Goal: Communication & Community: Answer question/provide support

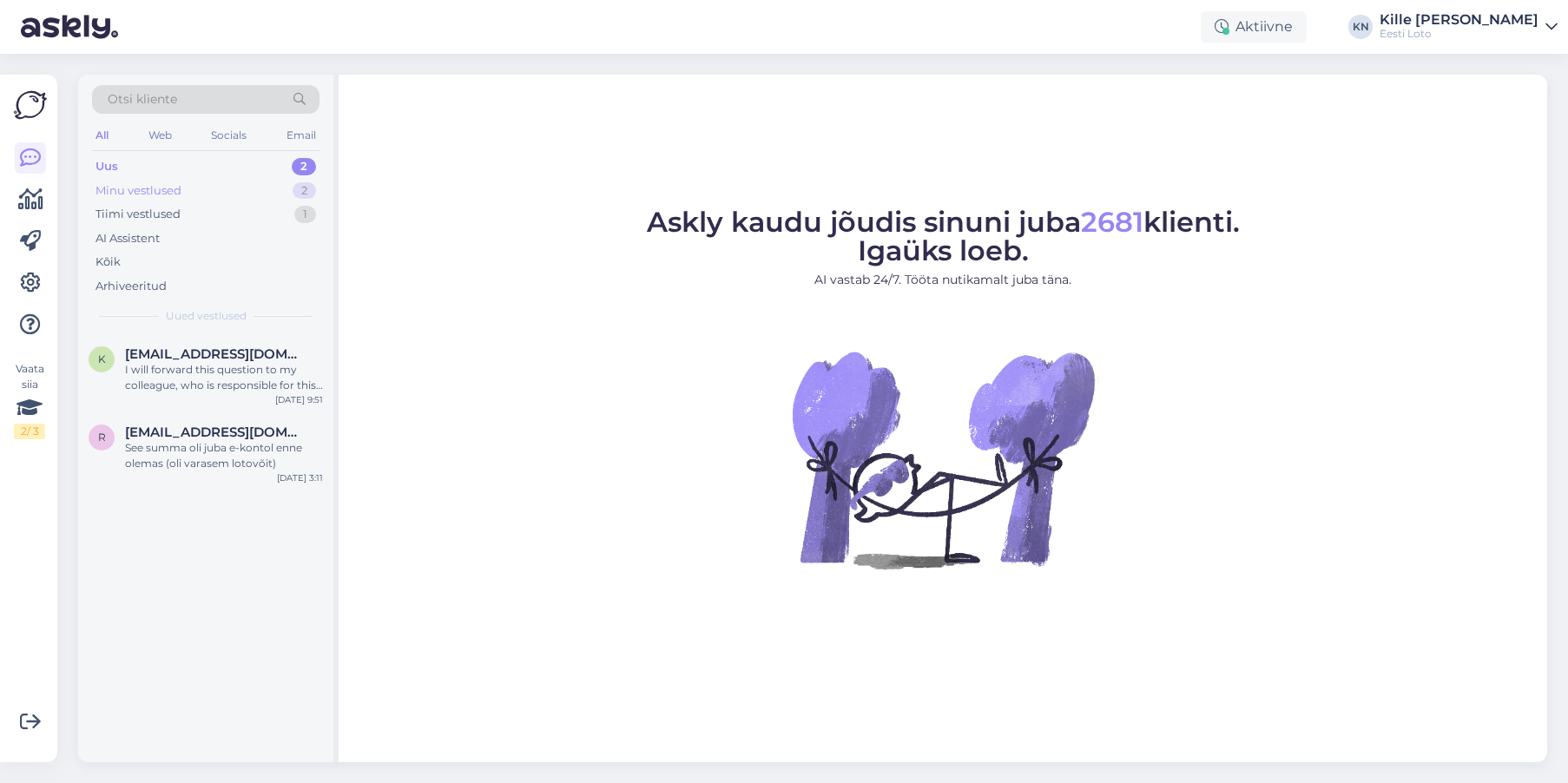
click at [140, 195] on div "Minu vestlused" at bounding box center [138, 191] width 86 height 17
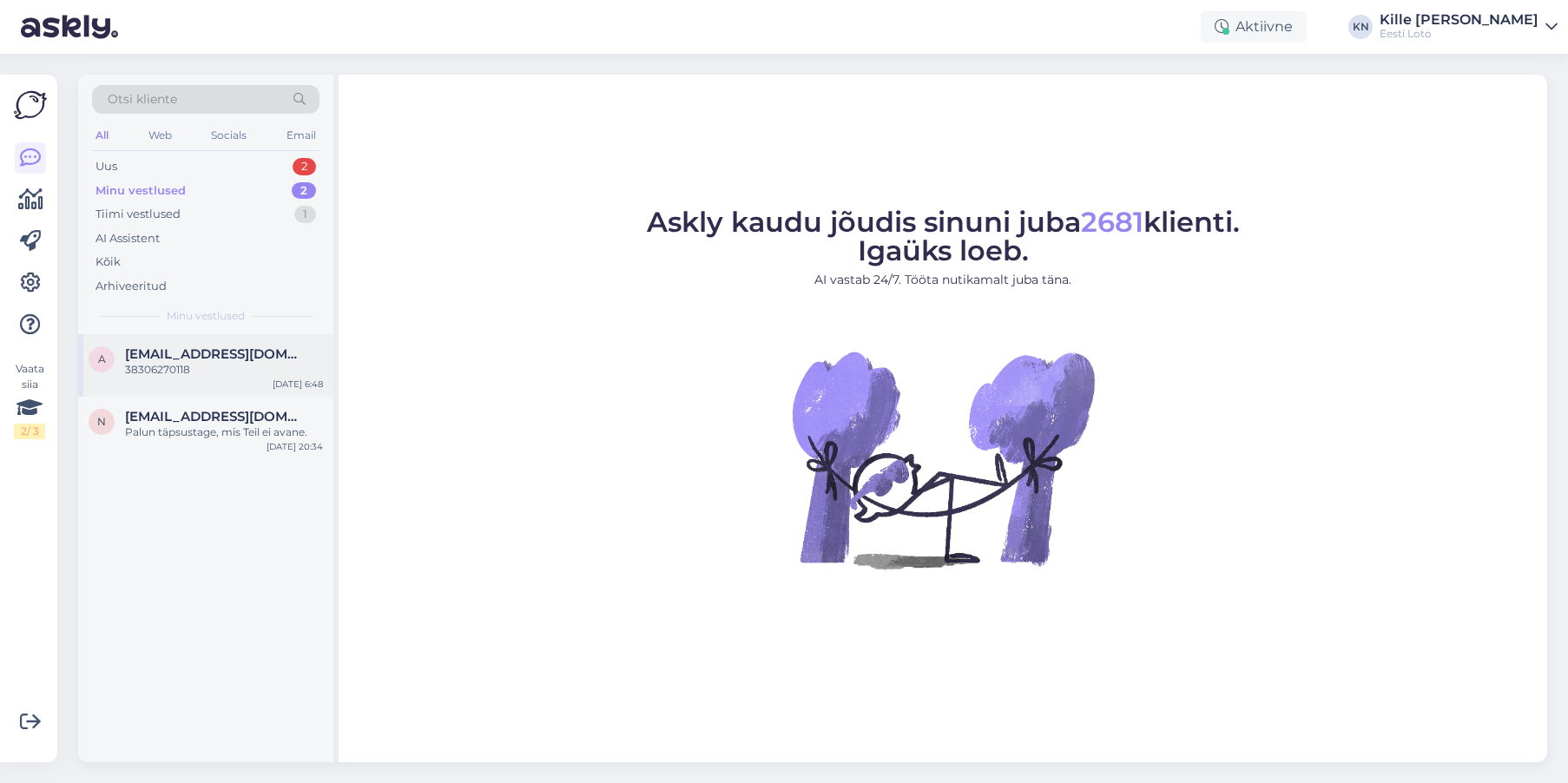
click at [178, 350] on span "[EMAIL_ADDRESS][DOMAIN_NAME]" at bounding box center [215, 354] width 180 height 15
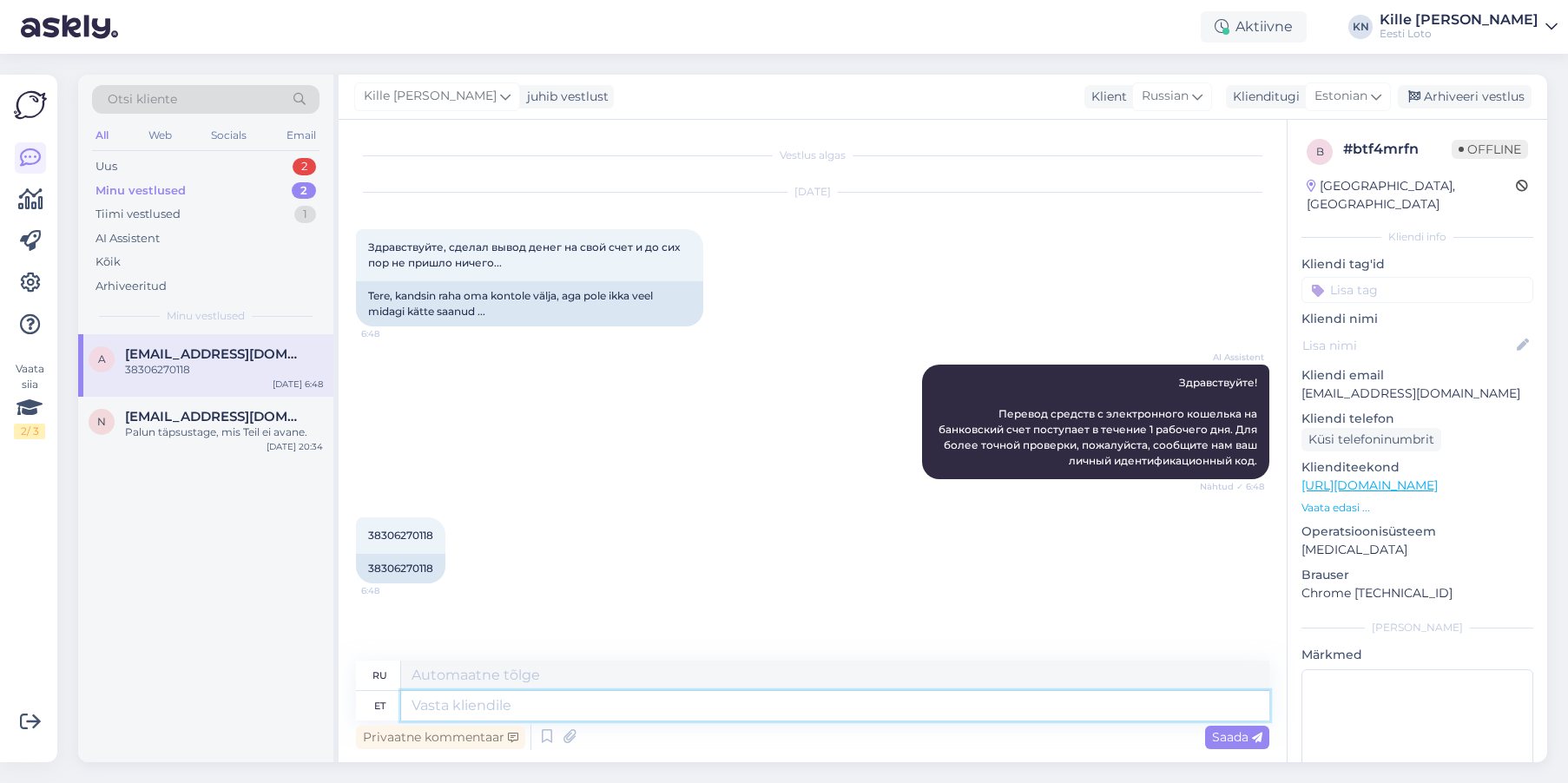
click at [590, 701] on textarea at bounding box center [835, 706] width 868 height 29
click at [585, 707] on textarea at bounding box center [835, 706] width 868 height 29
click at [206, 174] on div "Uus 1" at bounding box center [206, 167] width 228 height 25
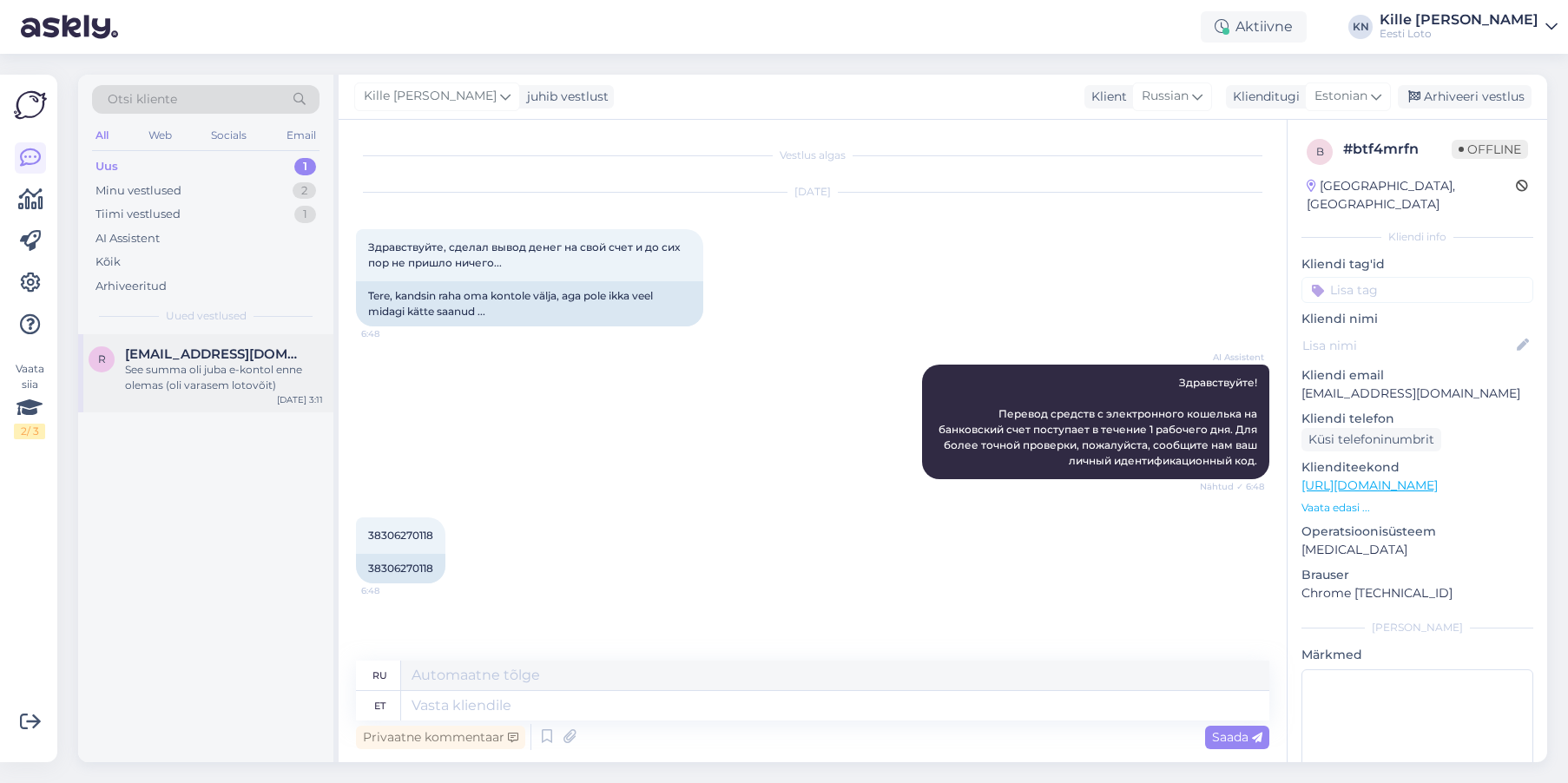
drag, startPoint x: 255, startPoint y: 361, endPoint x: 247, endPoint y: 358, distance: 8.5
click at [254, 361] on span "[EMAIL_ADDRESS][DOMAIN_NAME]" at bounding box center [215, 354] width 180 height 15
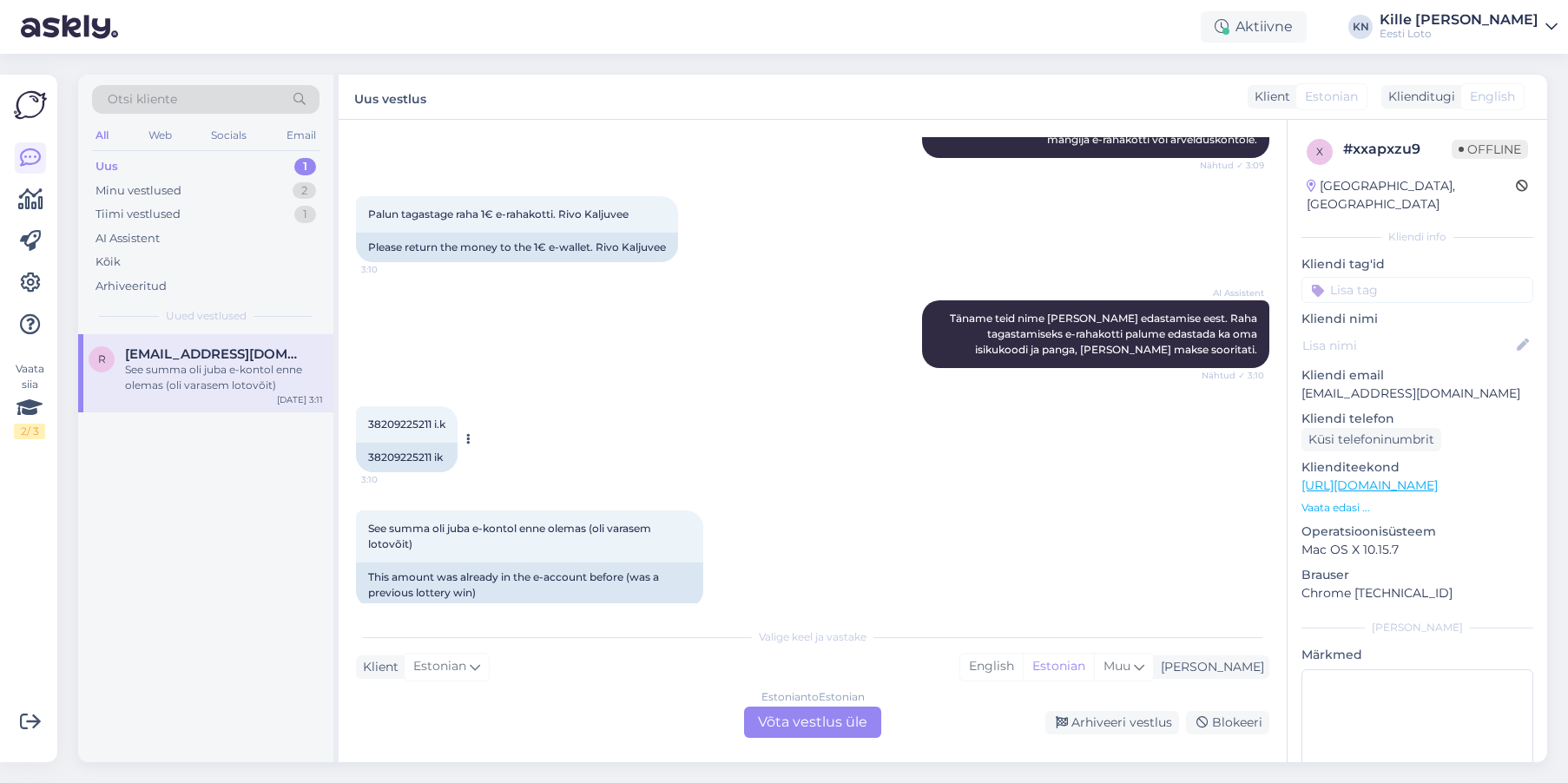
scroll to position [561, 0]
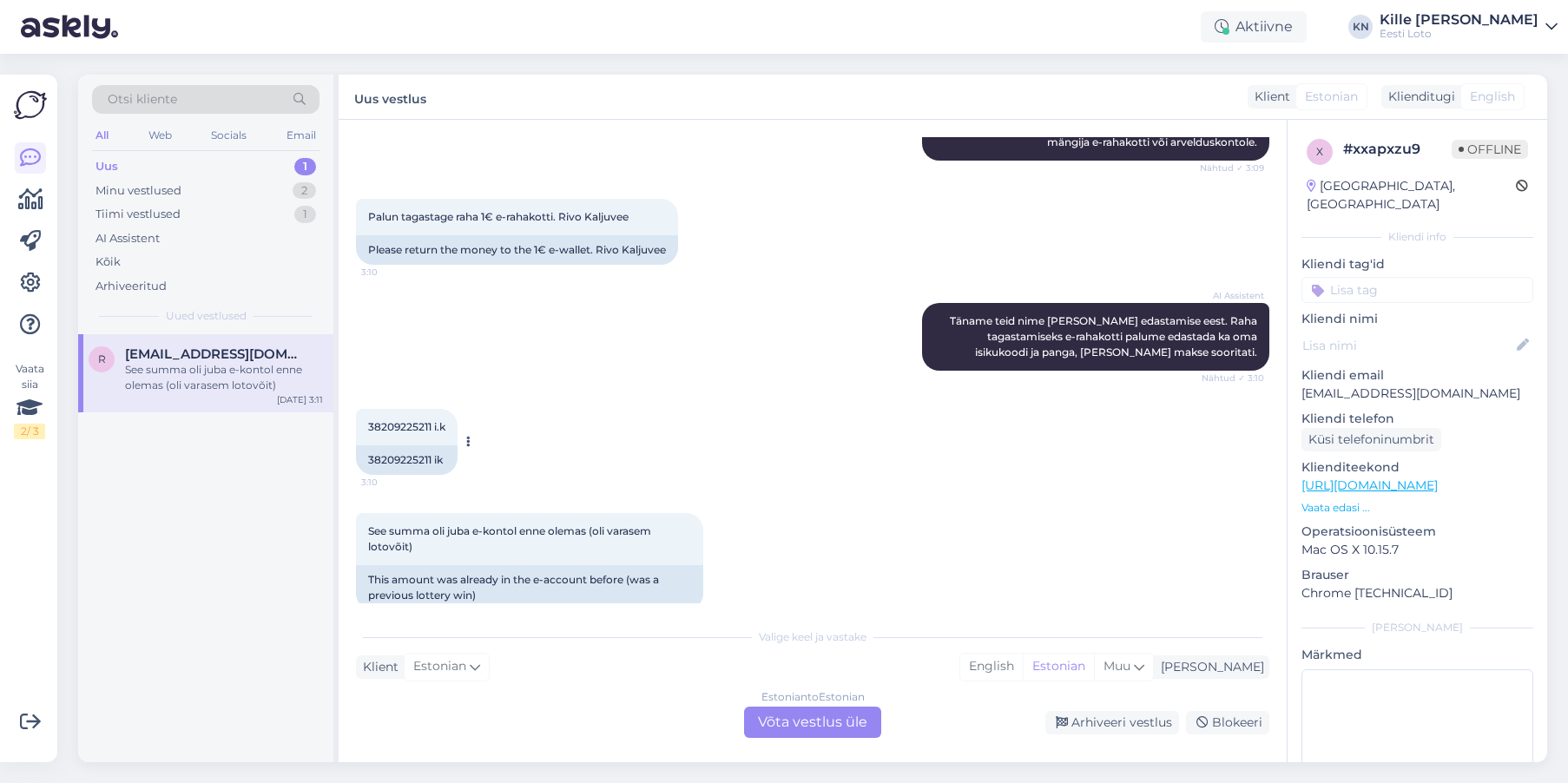
click at [389, 420] on span "38209225211 i.k" at bounding box center [406, 427] width 77 height 13
copy span "38209225211"
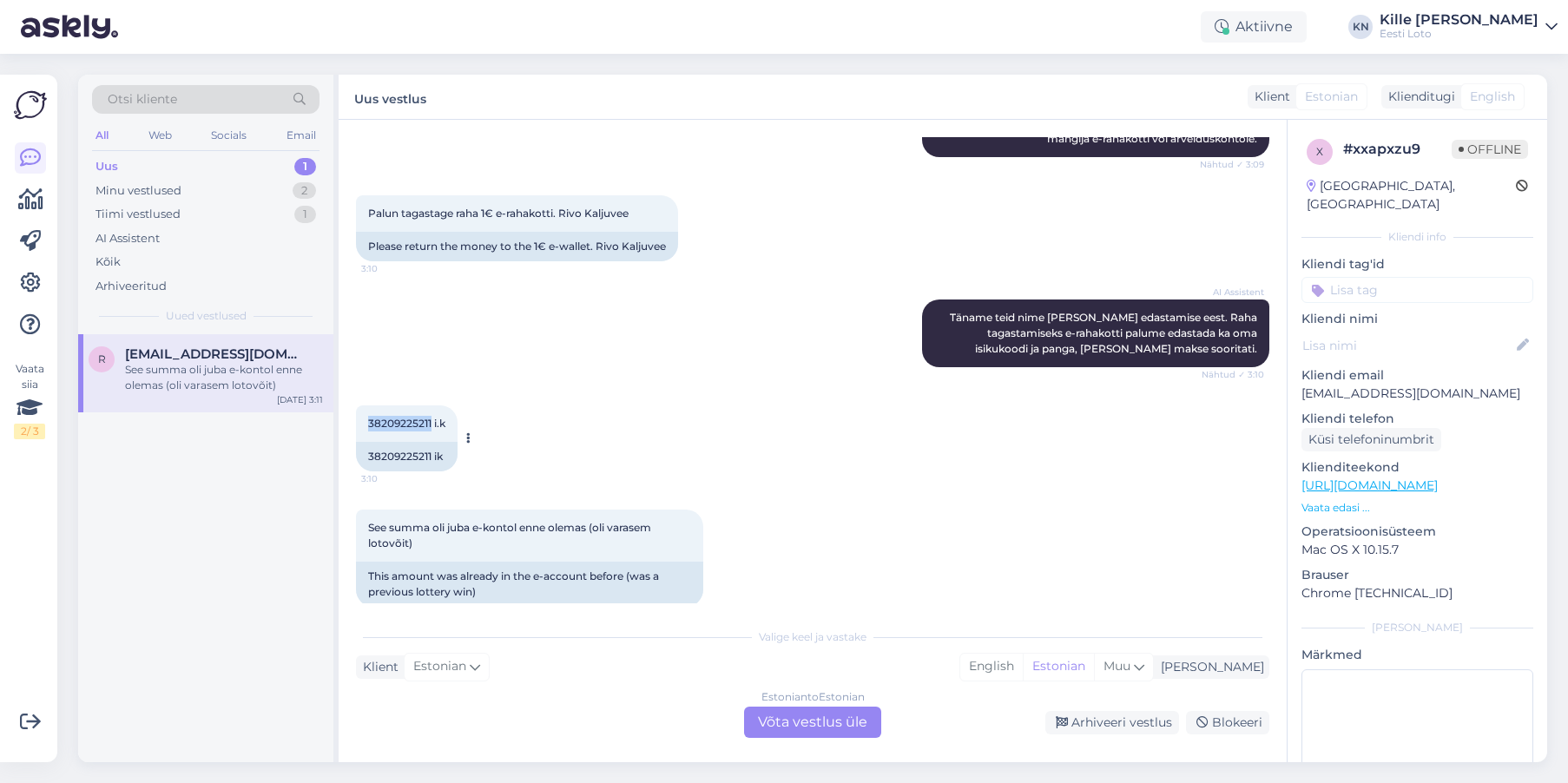
copy span "38209225211"
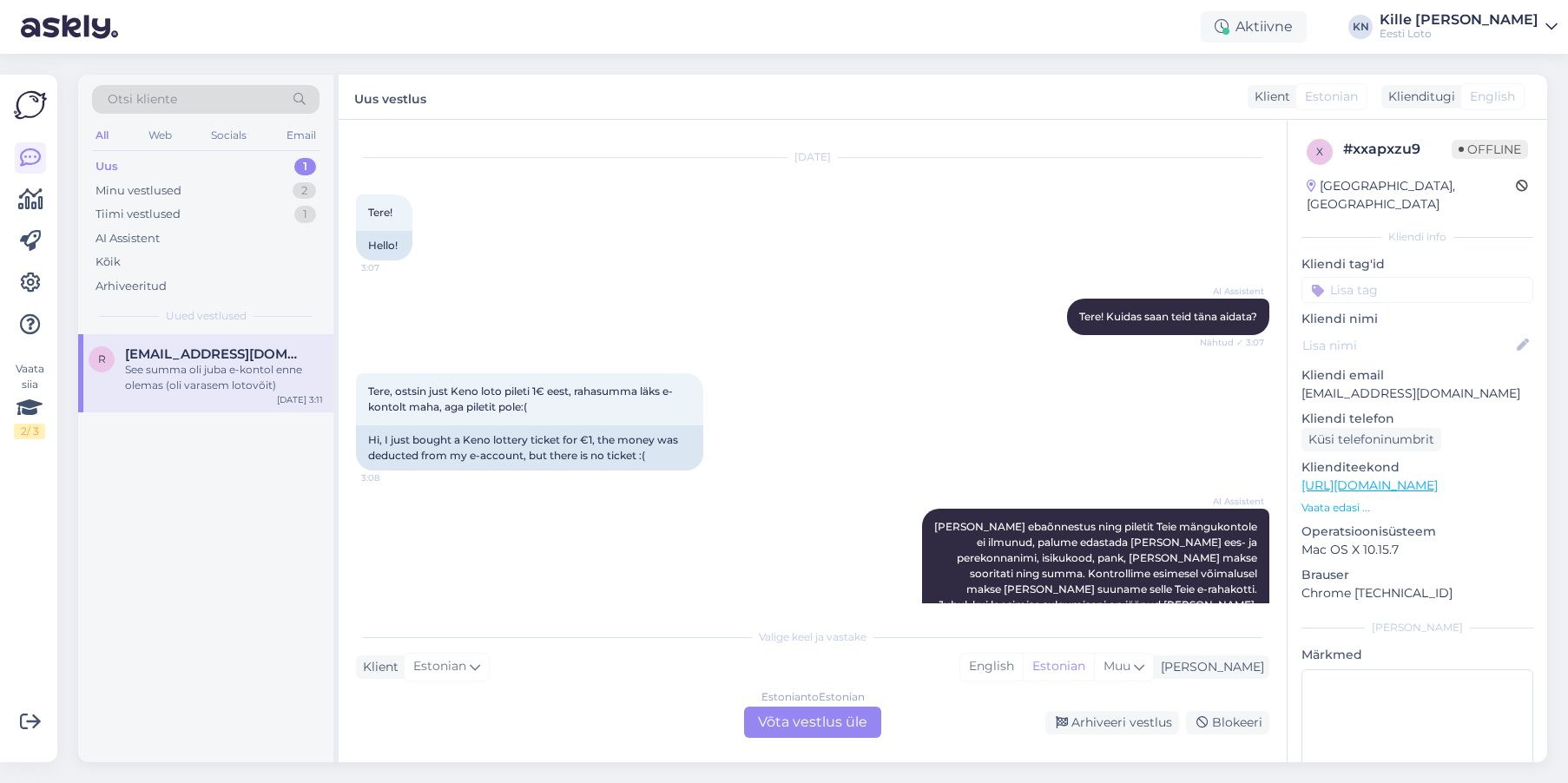
scroll to position [267, 0]
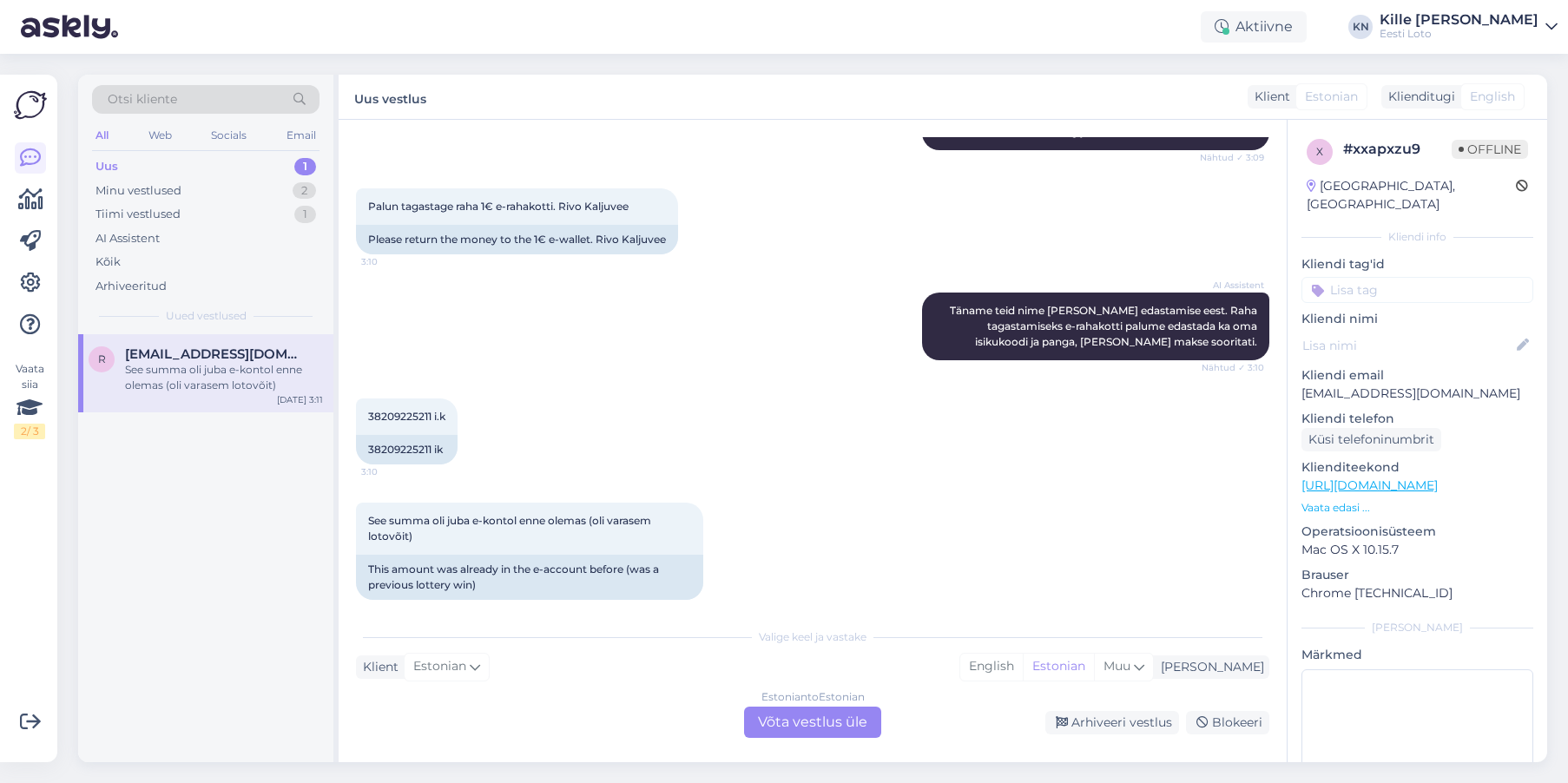
click at [573, 385] on div "38209225211 i.k 3:10 38209225211 ik" at bounding box center [813, 431] width 913 height 104
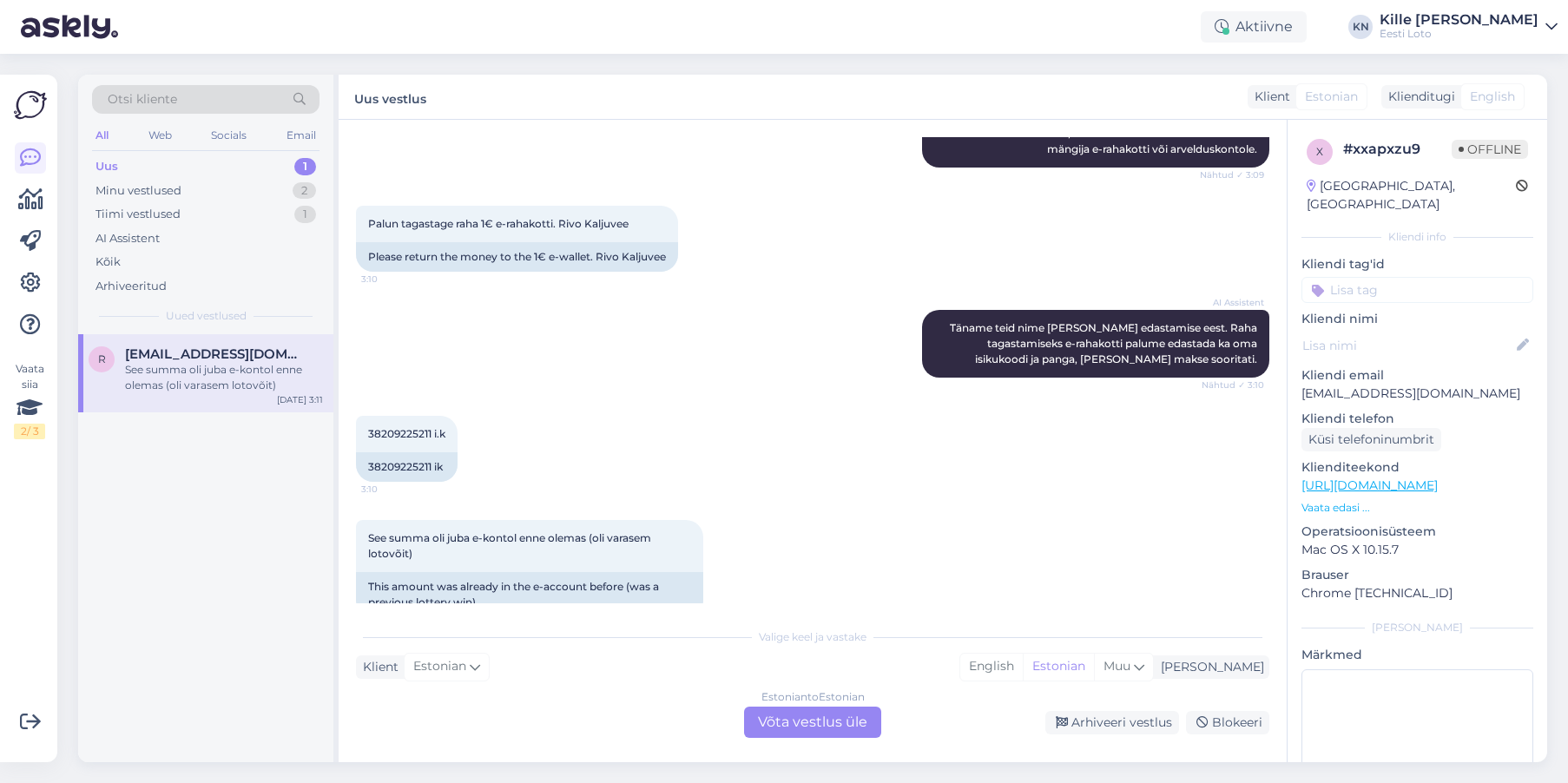
scroll to position [549, 0]
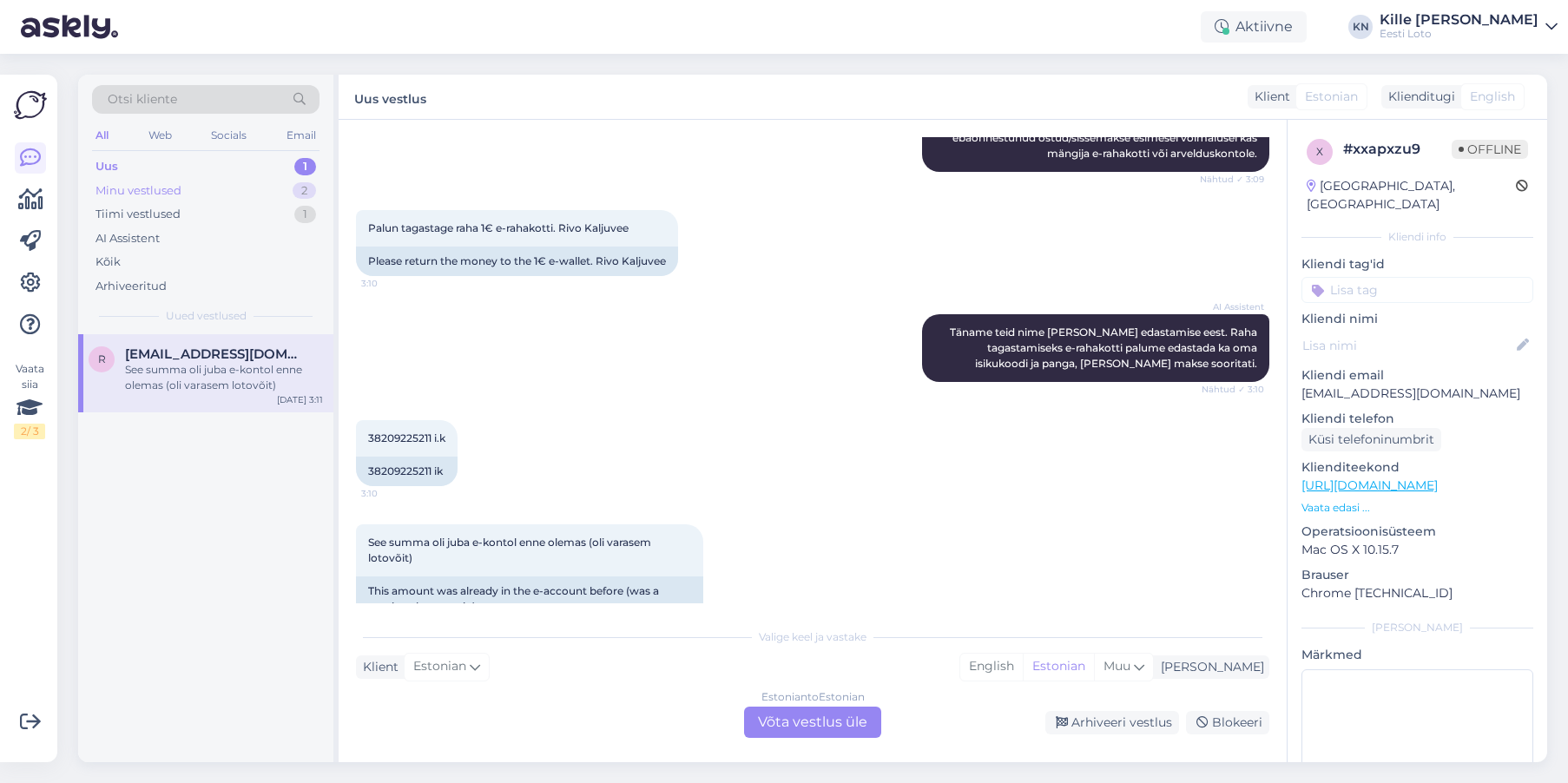
click at [154, 194] on div "Minu vestlused" at bounding box center [138, 191] width 86 height 17
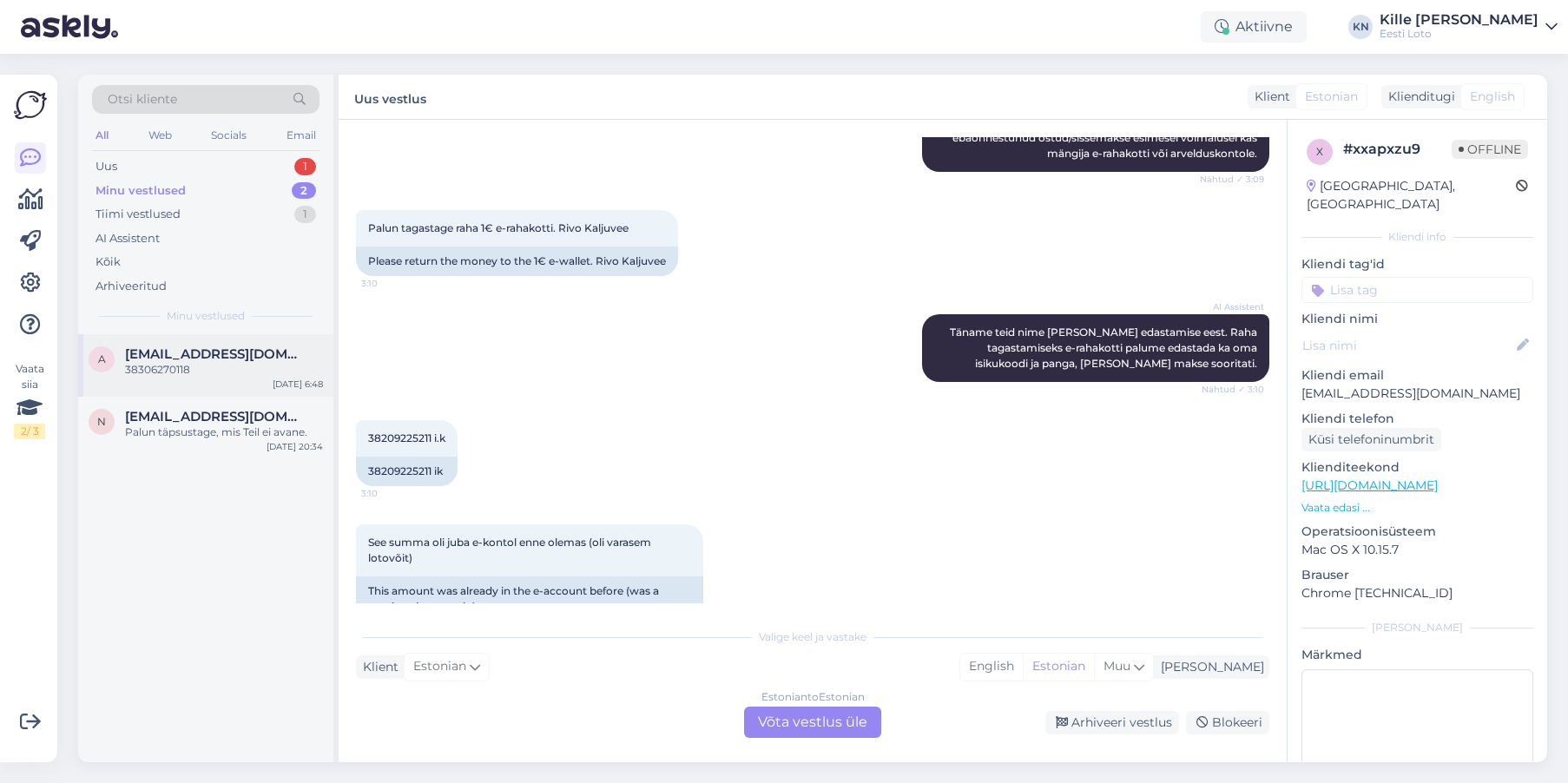
click at [183, 344] on div "a [EMAIL_ADDRESS][DOMAIN_NAME] 38306270118 [DATE] 6:48" at bounding box center [206, 366] width 255 height 63
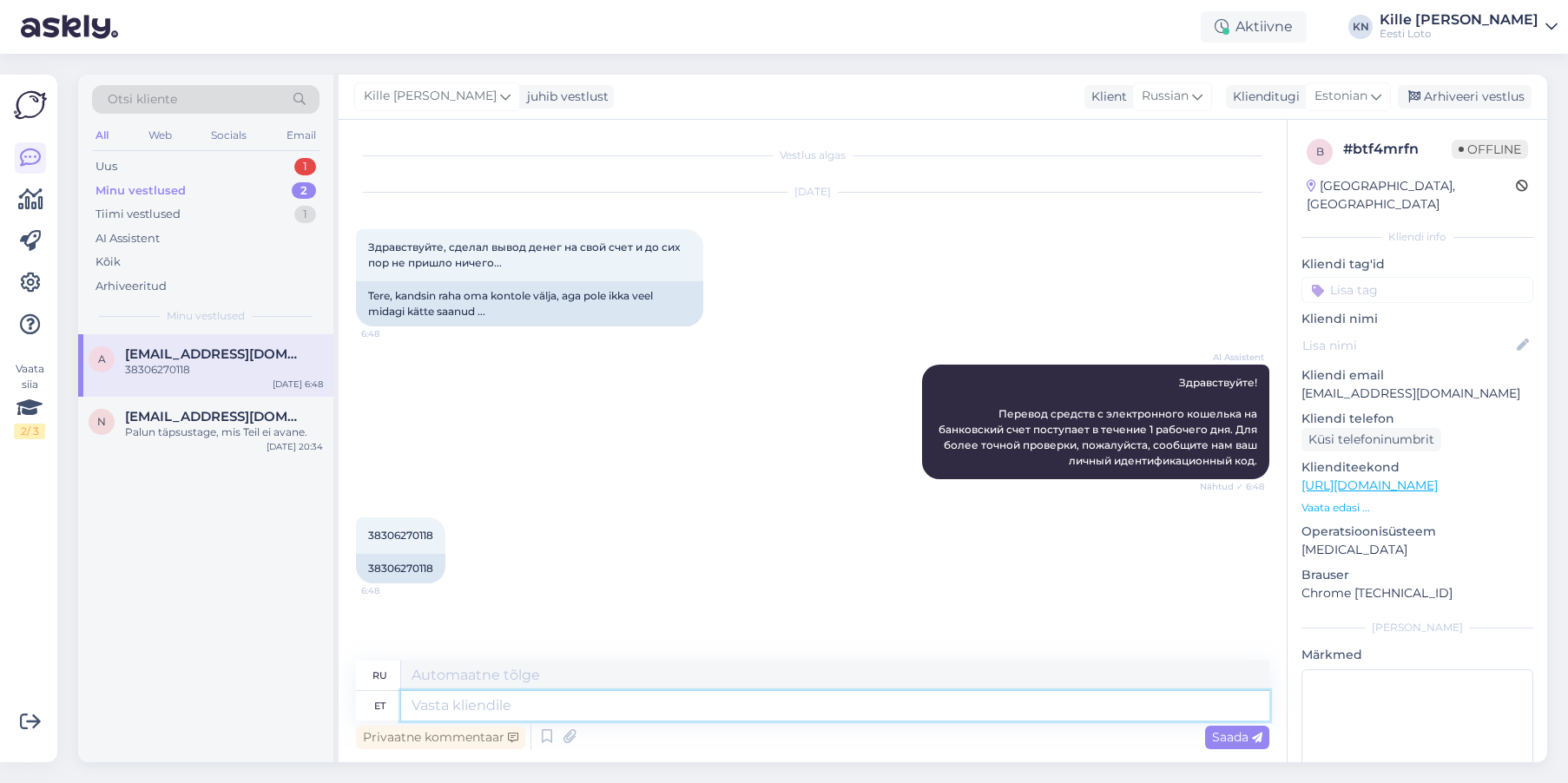
click at [621, 698] on textarea at bounding box center [835, 706] width 868 height 29
type textarea "Meie an"
type textarea "Наш"
type textarea "Meie andmetel o"
type textarea "По нашим данным"
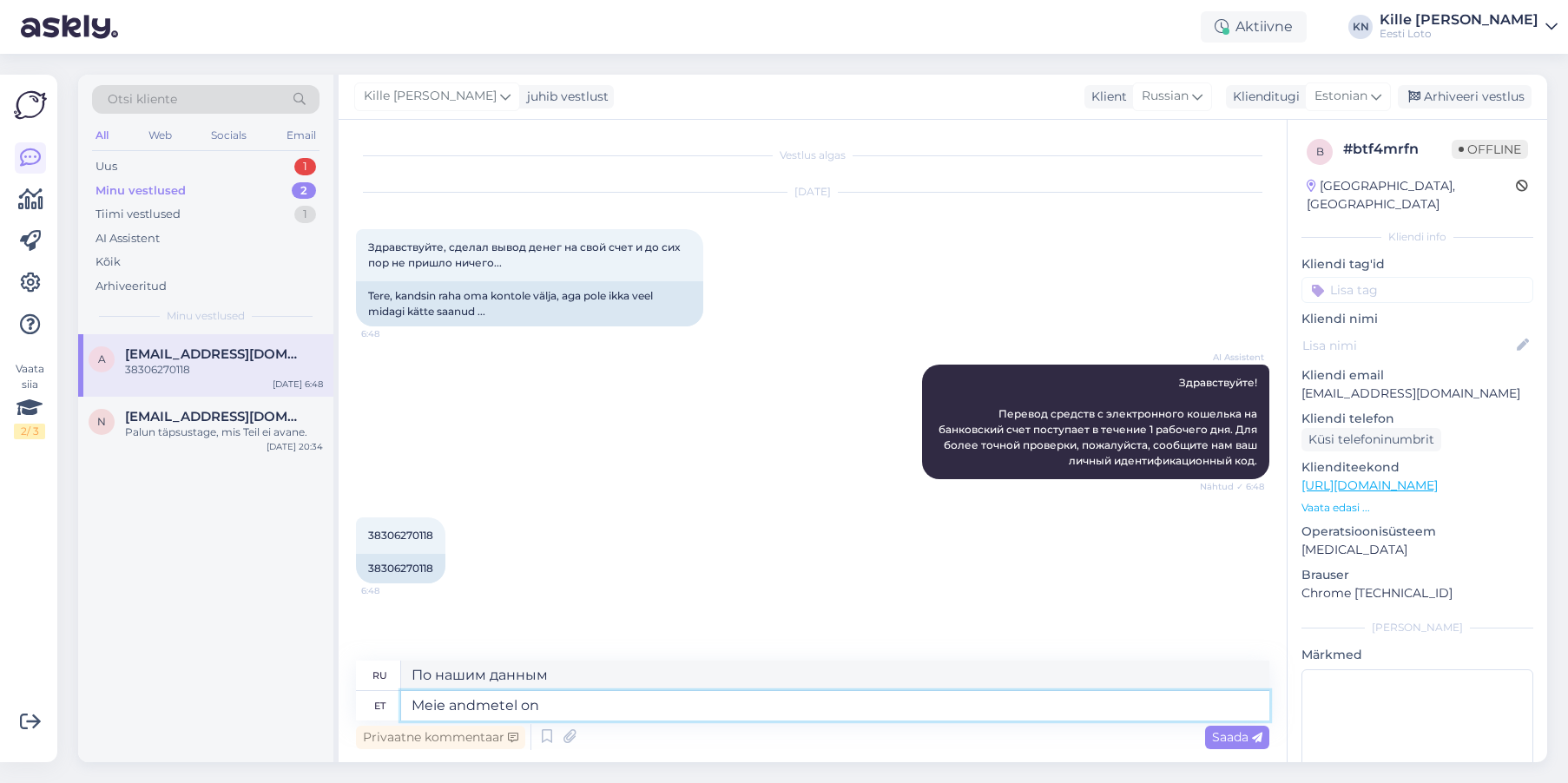
type textarea "Meie andmetel on"
type textarea "По нашим данным,"
type textarea "Meie andmetel on [PERSON_NAME]"
type textarea "По нашим данным, победа"
type textarea "Meie andmetel on [PERSON_NAME] kantud T"
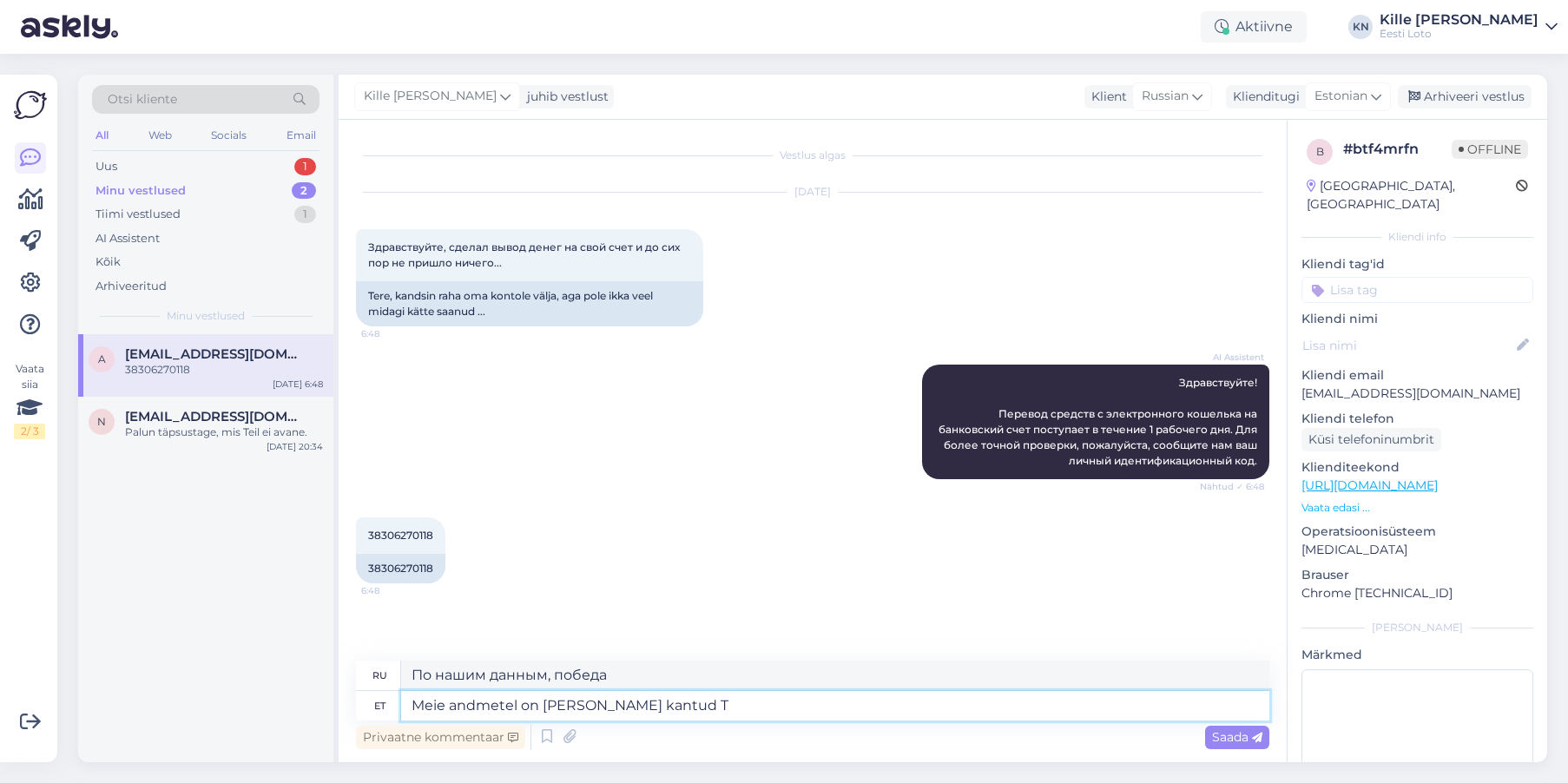
type textarea "По нашим данным, победа одержана."
type textarea "Meie andmetel on [PERSON_NAME] kantud Teie"
type textarea "По нашим данным, победа за вами."
type textarea "Meie andmetel on [PERSON_NAME] kantud Teie LHV pan"
type textarea "По нашим данным, победу одержал ваш LHV"
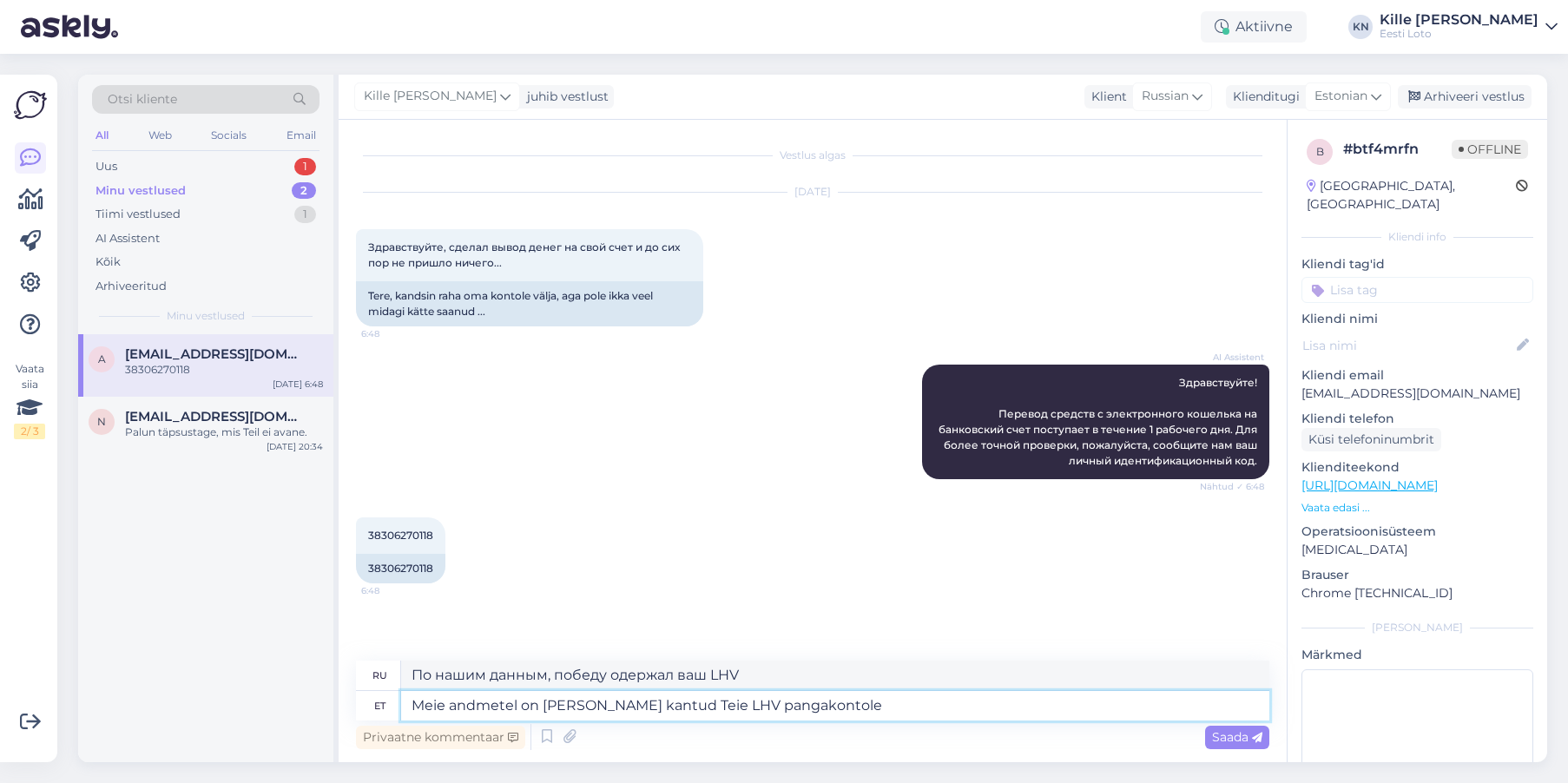
type textarea "Meie andmetel on [PERSON_NAME] kantud Teie LHV pangakontole"
type textarea "По нашим данным, выигрыш был переведен на ваш банковский счет LHV."
type textarea "Meie andmetel on [PERSON_NAME] kantud Teie LHV pangakontole 1"
type textarea "По нашим данным, выигрыш был переведен на ваш банковский счет LHV 1."
type textarea "Meie andmetel on [PERSON_NAME] kantud Teie LHV pangakontole 16.08. Pa"
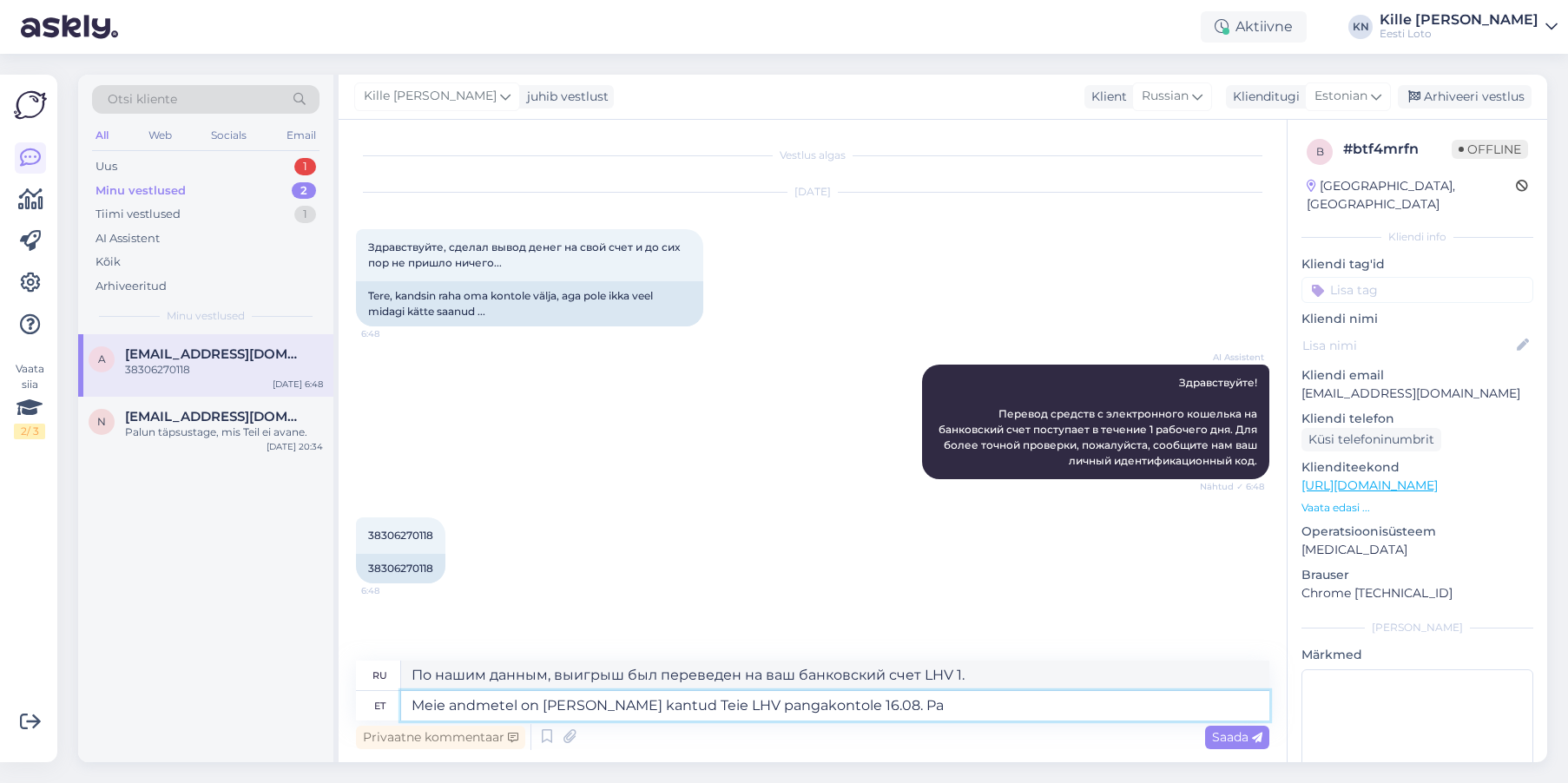
type textarea "По нашим данным, выигрыш был переведен на ваш банковский счет LHV 16.08."
type textarea "Meie andmetel on [PERSON_NAME] kantud Teie LHV pangakontole 16.08. Pali"
type textarea "По нашим данным, выигрыш был переведен на ваш банковский счет LHV 16.08. Пали"
type textarea "Meie andmetel on [PERSON_NAME] kantud Teie LHV pangakontole 16.08. Palun ko"
type textarea "По нашим данным, выигрыш был переведен на ваш банковский счет LHV 16.08. Пожалу…"
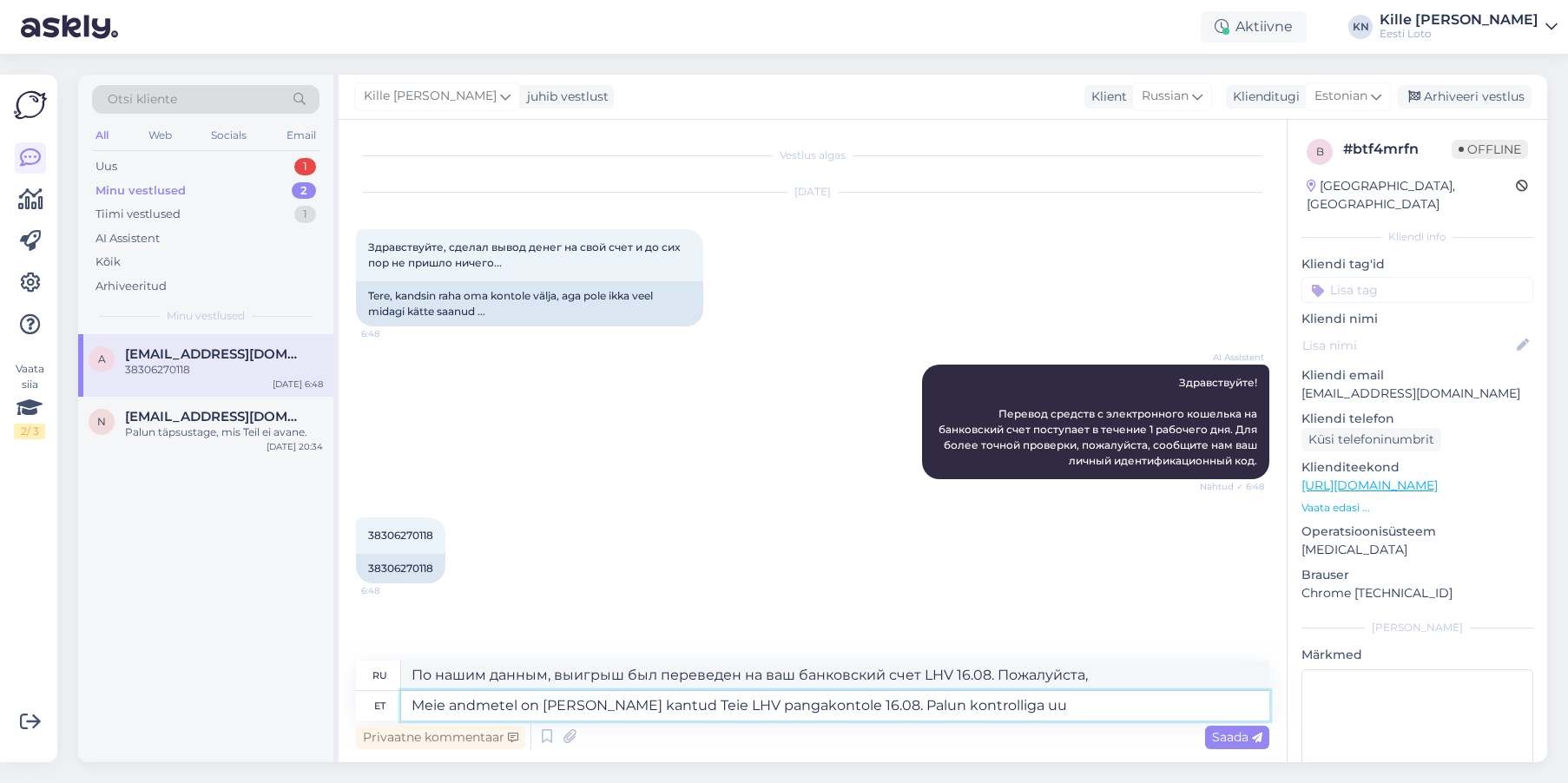
type textarea "Meie andmetel on [PERSON_NAME] kantud Teie LHV pangakontole 16.08. Palun kontro…"
type textarea "По нашим данным, выигрыш был переведен на ваш банковский счёт LHV 16.08. Пожалу…"
type textarea "Meie andmetel on [PERSON_NAME] kantud Teie LHV pangakontole 16.08. Palun kontro…"
click at [948, 706] on textarea "Meie andmetel on [PERSON_NAME] kantud Teie LHV pangakontole 16.08. Palun kontro…" at bounding box center [835, 706] width 868 height 29
type textarea "По нашим данным, выигрыш был переведен на ваш банковский счет LHV 16.08. Пожалу…"
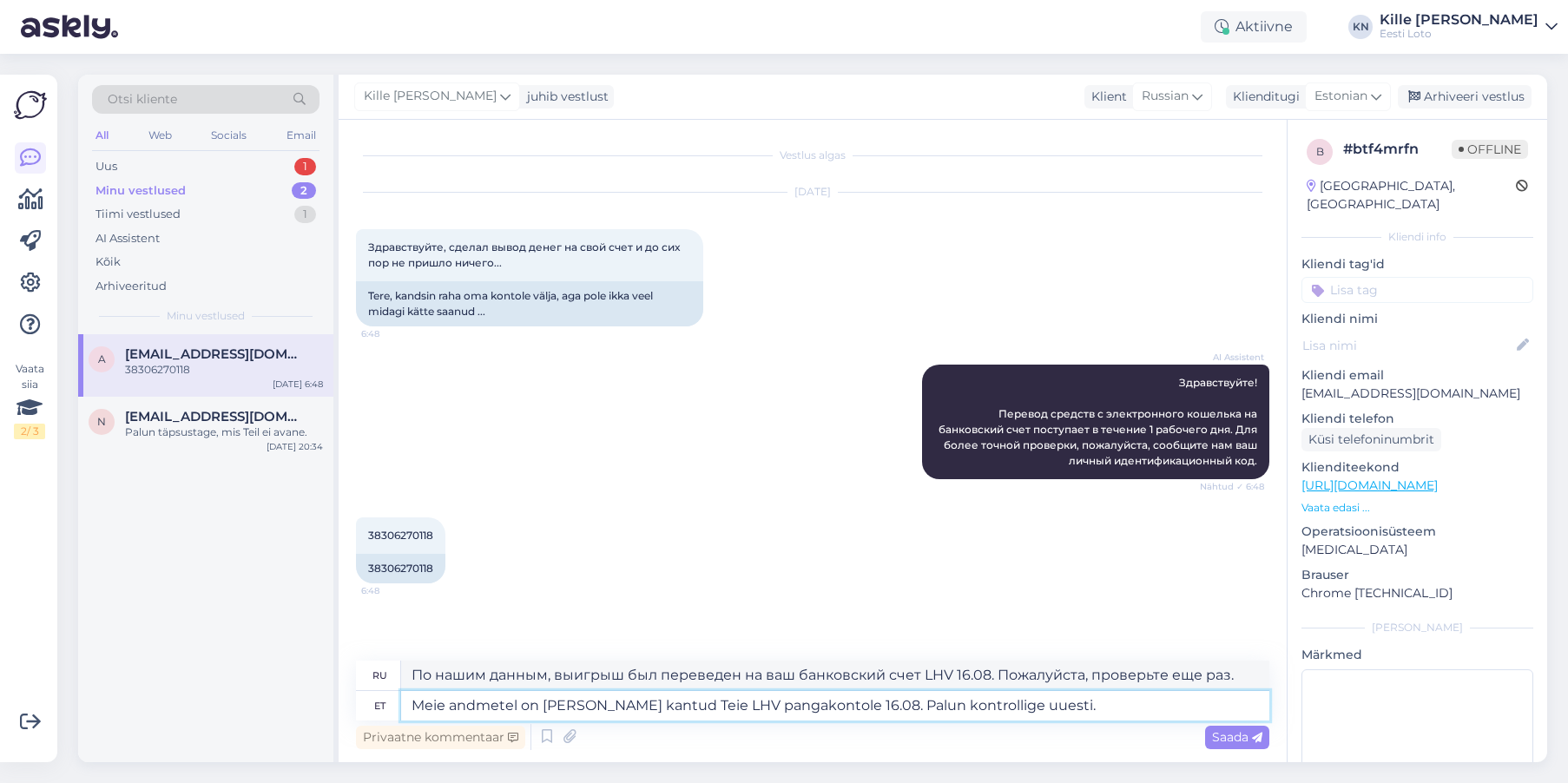
click at [791, 702] on textarea "Meie andmetel on [PERSON_NAME] kantud Teie LHV pangakontole 16.08. Palun kontro…" at bounding box center [835, 706] width 868 height 29
type textarea "Meie andmetel on [PERSON_NAME] kantud Teie LHV pangakontole 26.08. Palun kontro…"
type textarea "По нашим данным, выигрыш был переведен на ваш банковский счет LHV 26.08. Пожалу…"
type textarea "Meie andmetel on [PERSON_NAME] kantud Teie LHV pangakontole 26.08. Palun kontro…"
click at [1041, 707] on textarea "Meie andmetel on [PERSON_NAME] kantud Teie LHV pangakontole 26.08. Palun kontro…" at bounding box center [835, 706] width 868 height 29
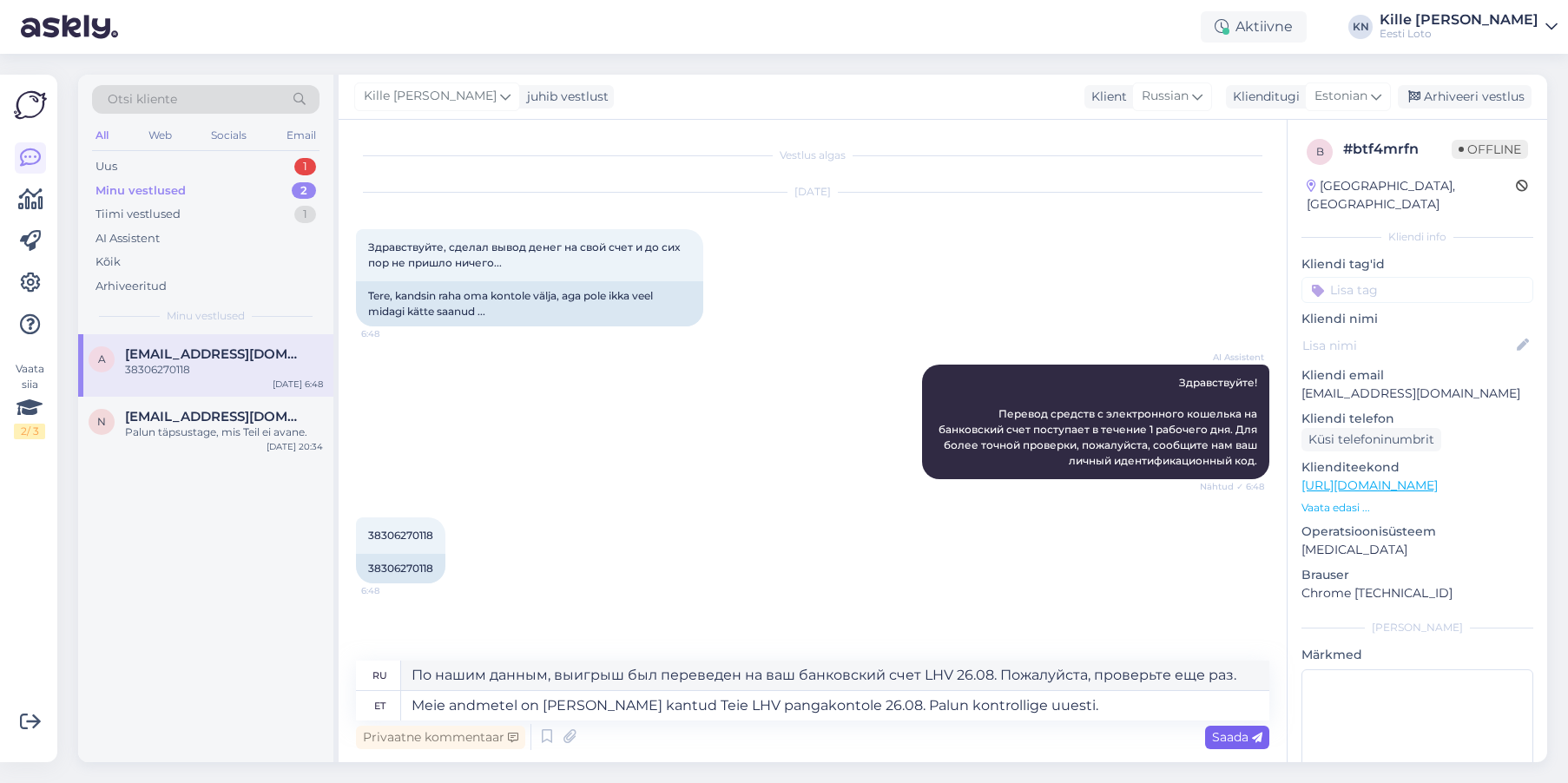
click at [1209, 739] on div "Saada" at bounding box center [1236, 738] width 65 height 24
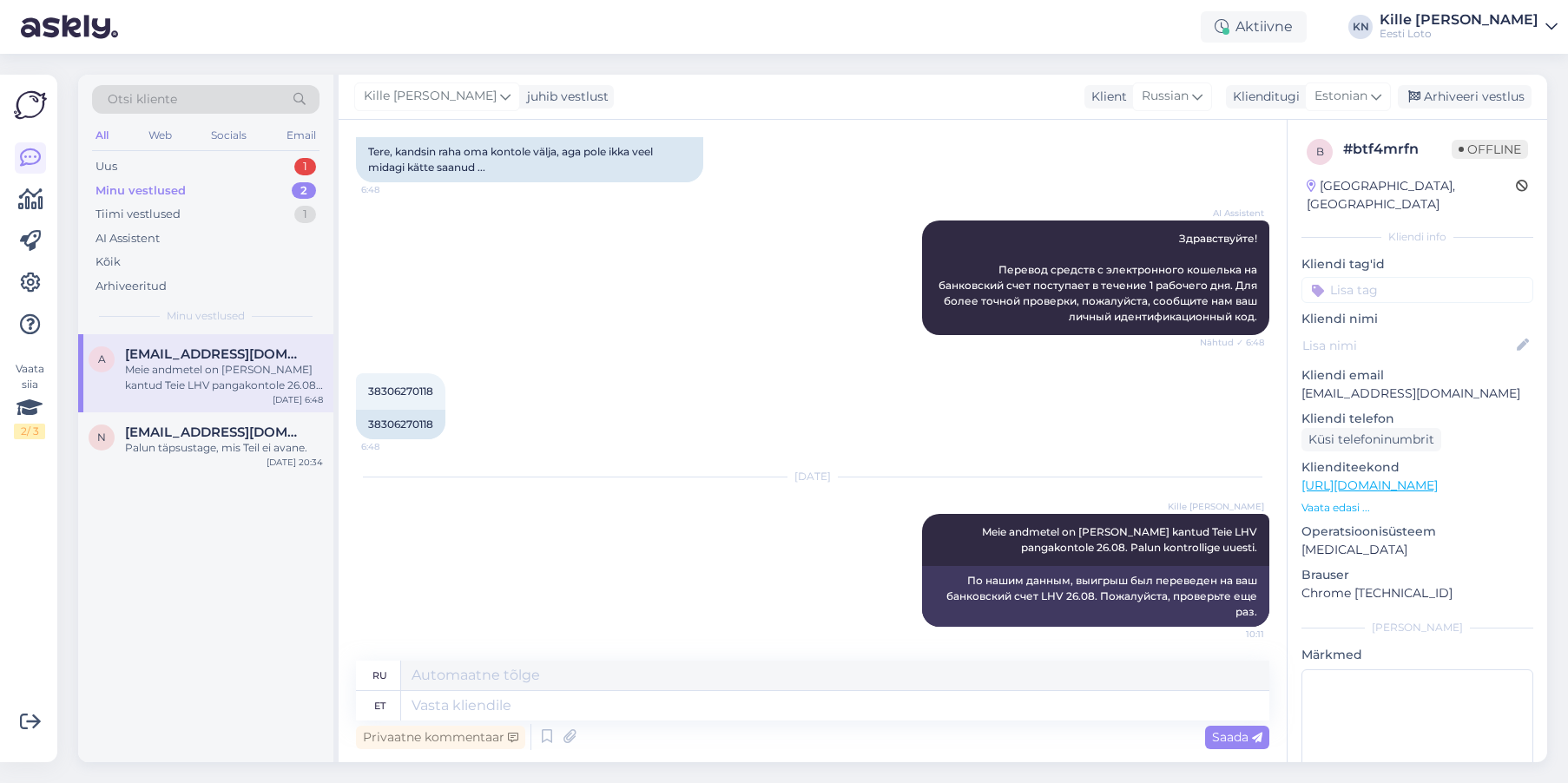
scroll to position [142, 0]
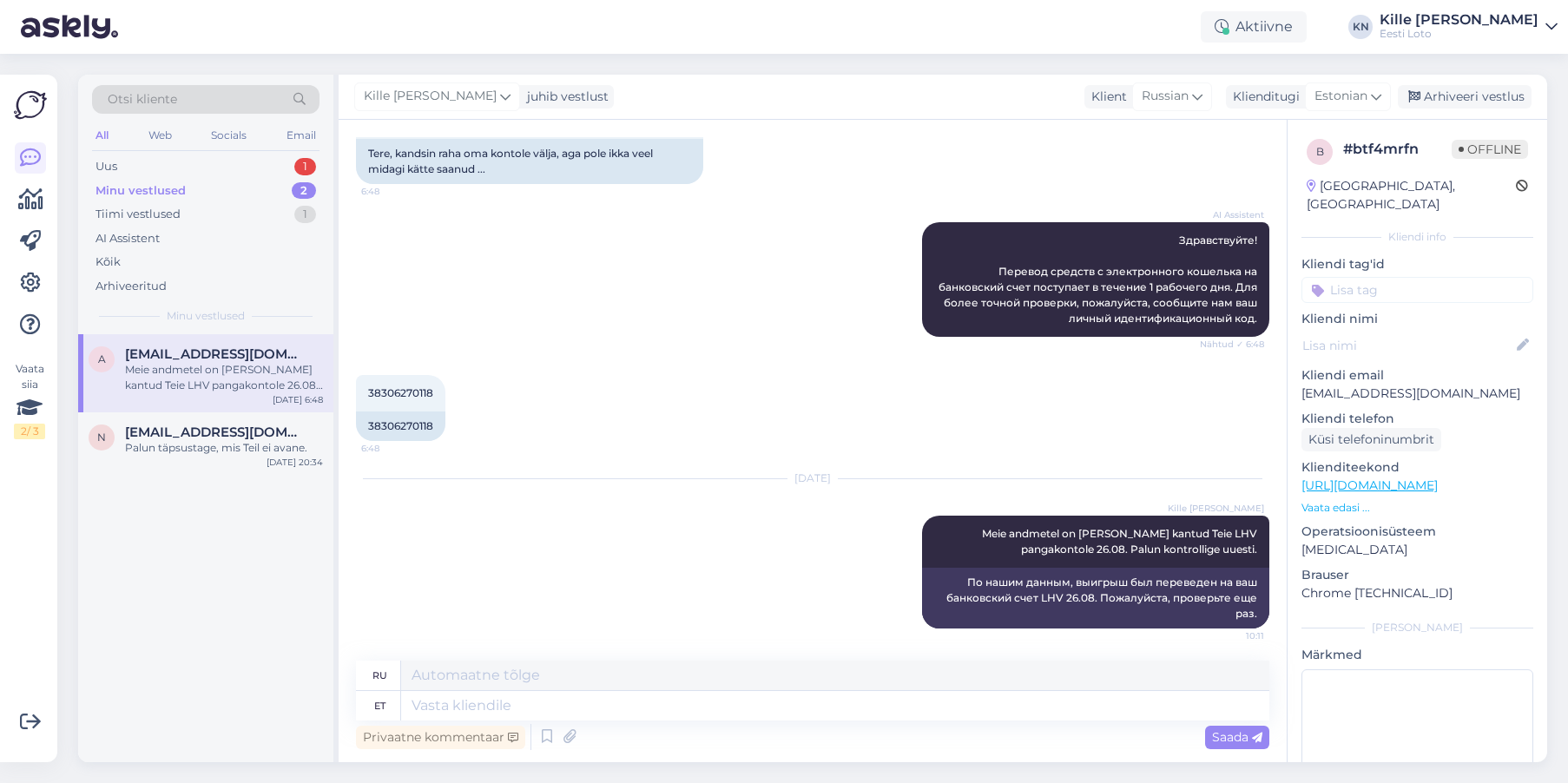
click at [1371, 277] on input at bounding box center [1417, 290] width 231 height 26
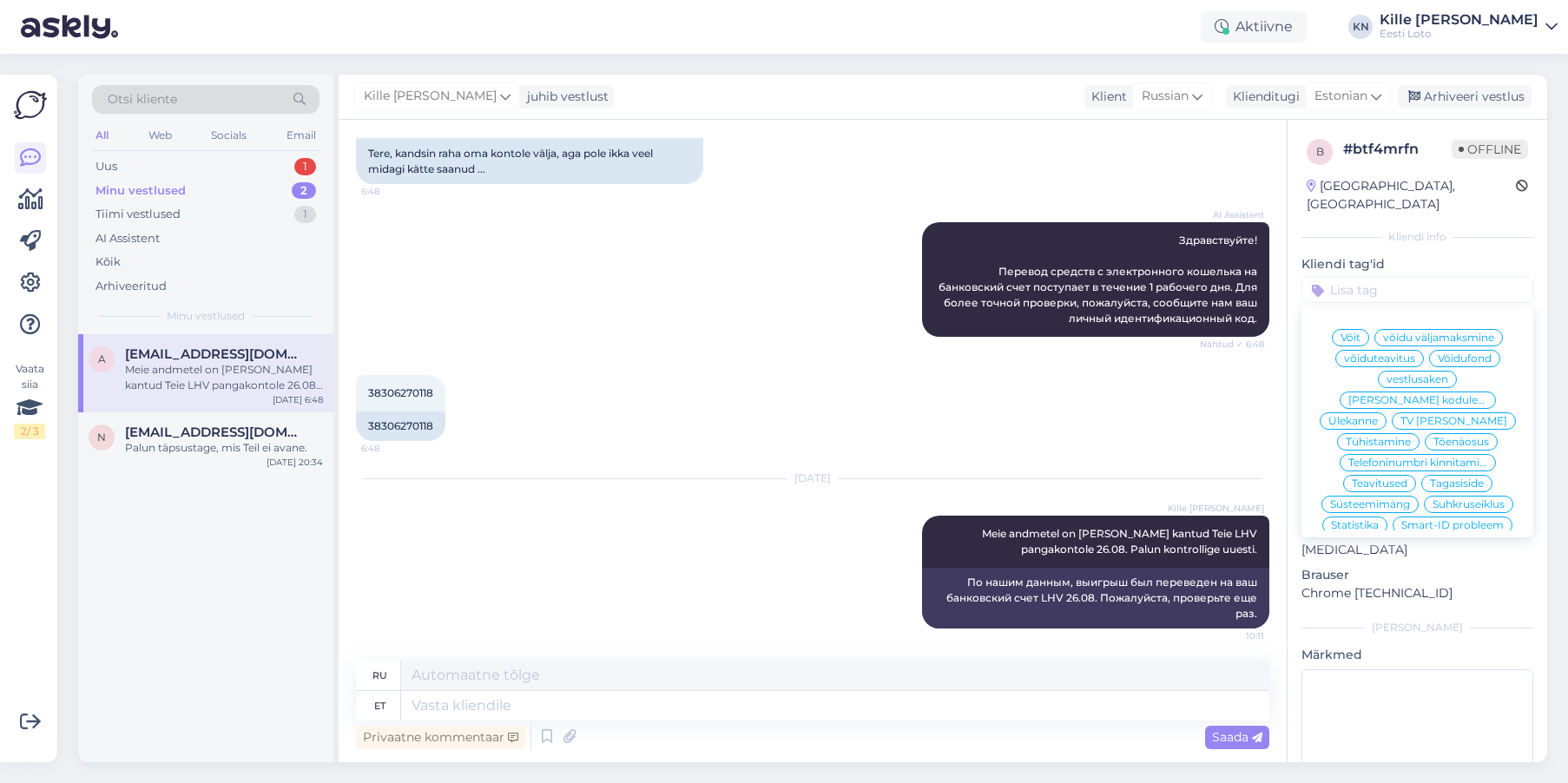
scroll to position [143, 0]
click at [1344, 333] on span "Võit" at bounding box center [1350, 337] width 20 height 10
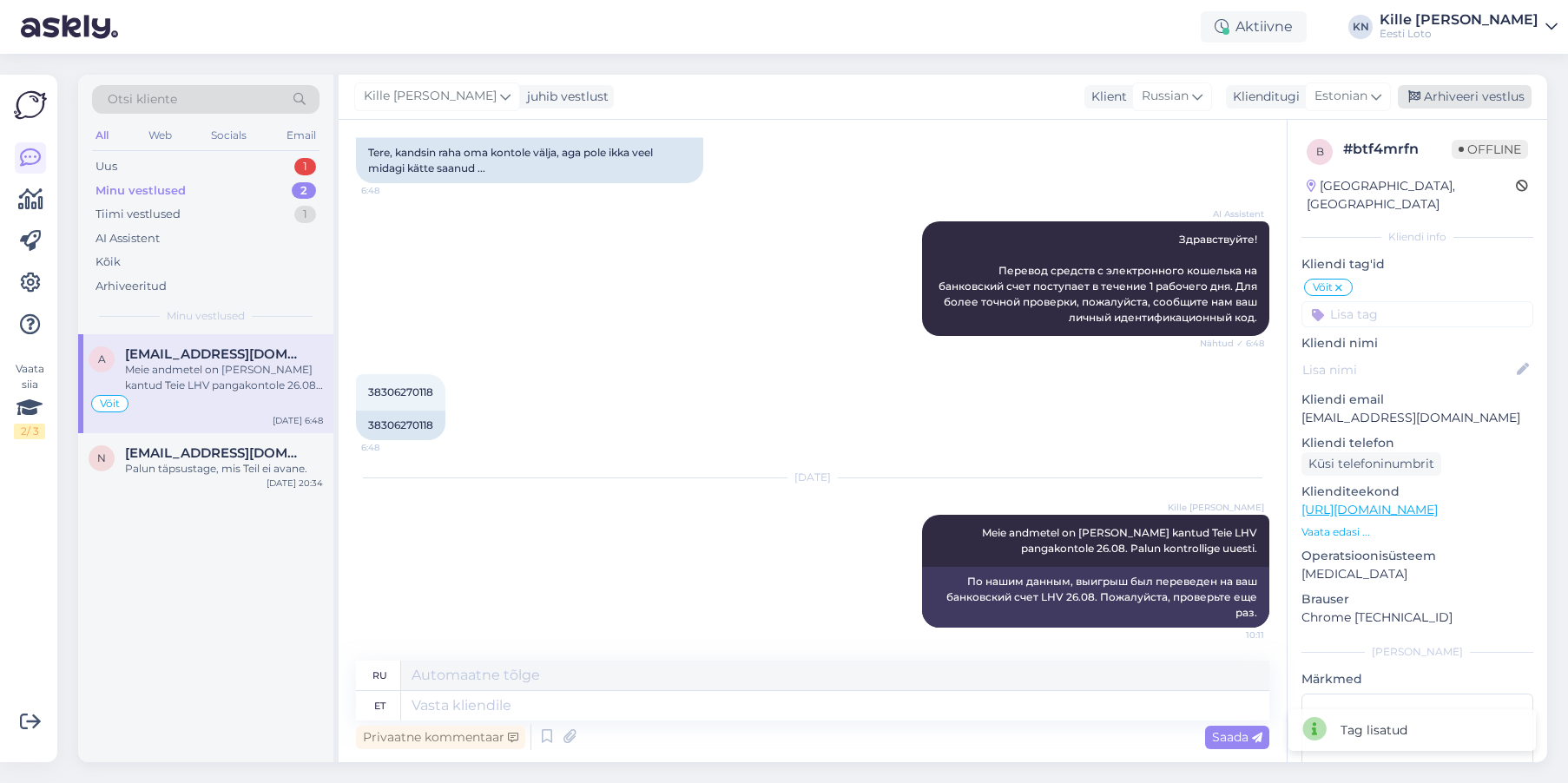
click at [1442, 102] on div "Arhiveeri vestlus" at bounding box center [1464, 97] width 134 height 24
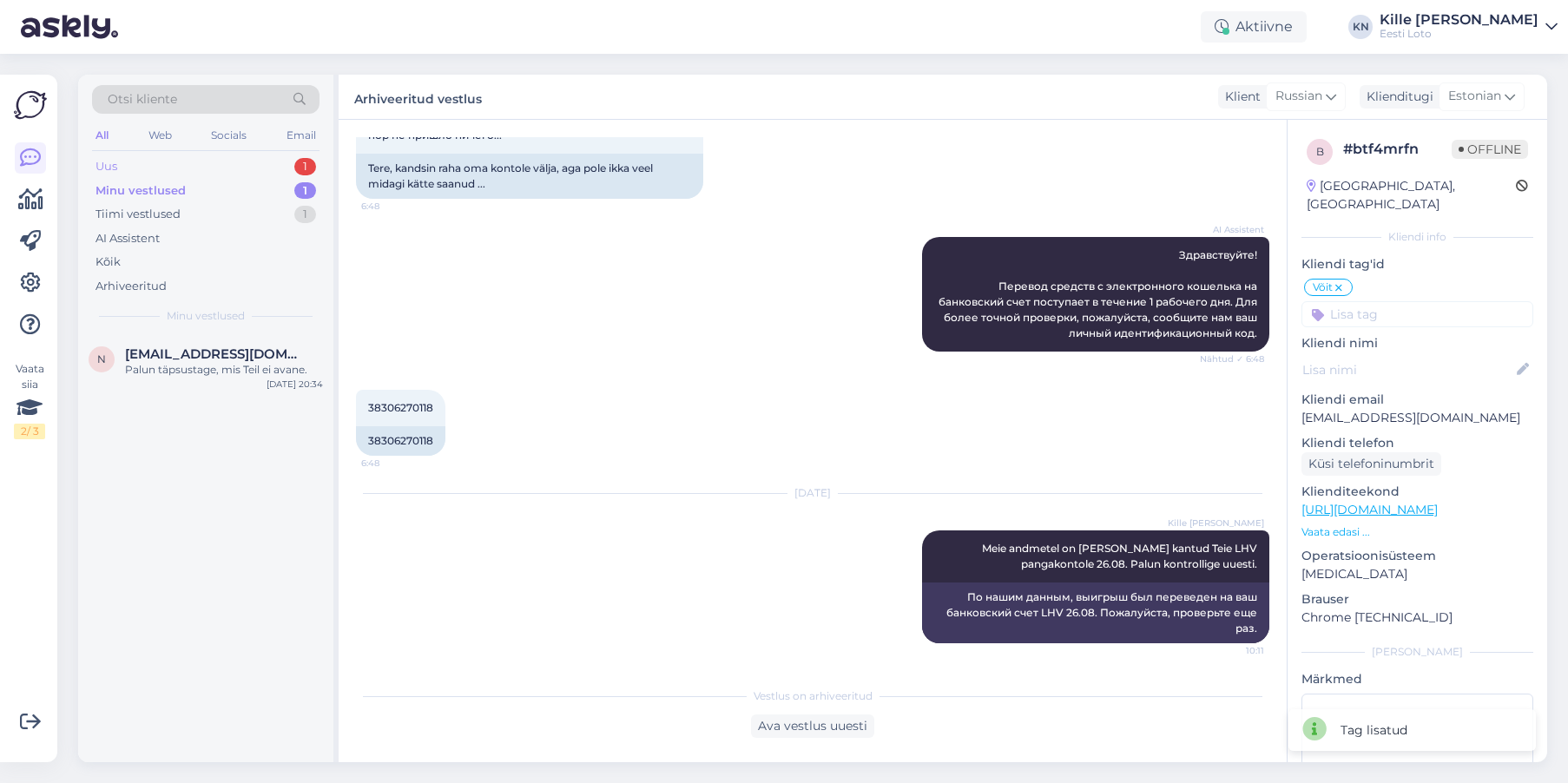
click at [190, 158] on div "Uus 1" at bounding box center [206, 167] width 228 height 25
click at [216, 169] on div "Uus 1" at bounding box center [206, 167] width 228 height 25
click at [147, 157] on div "Uus 1" at bounding box center [206, 167] width 228 height 25
click at [153, 175] on div "Uus 1" at bounding box center [206, 167] width 228 height 25
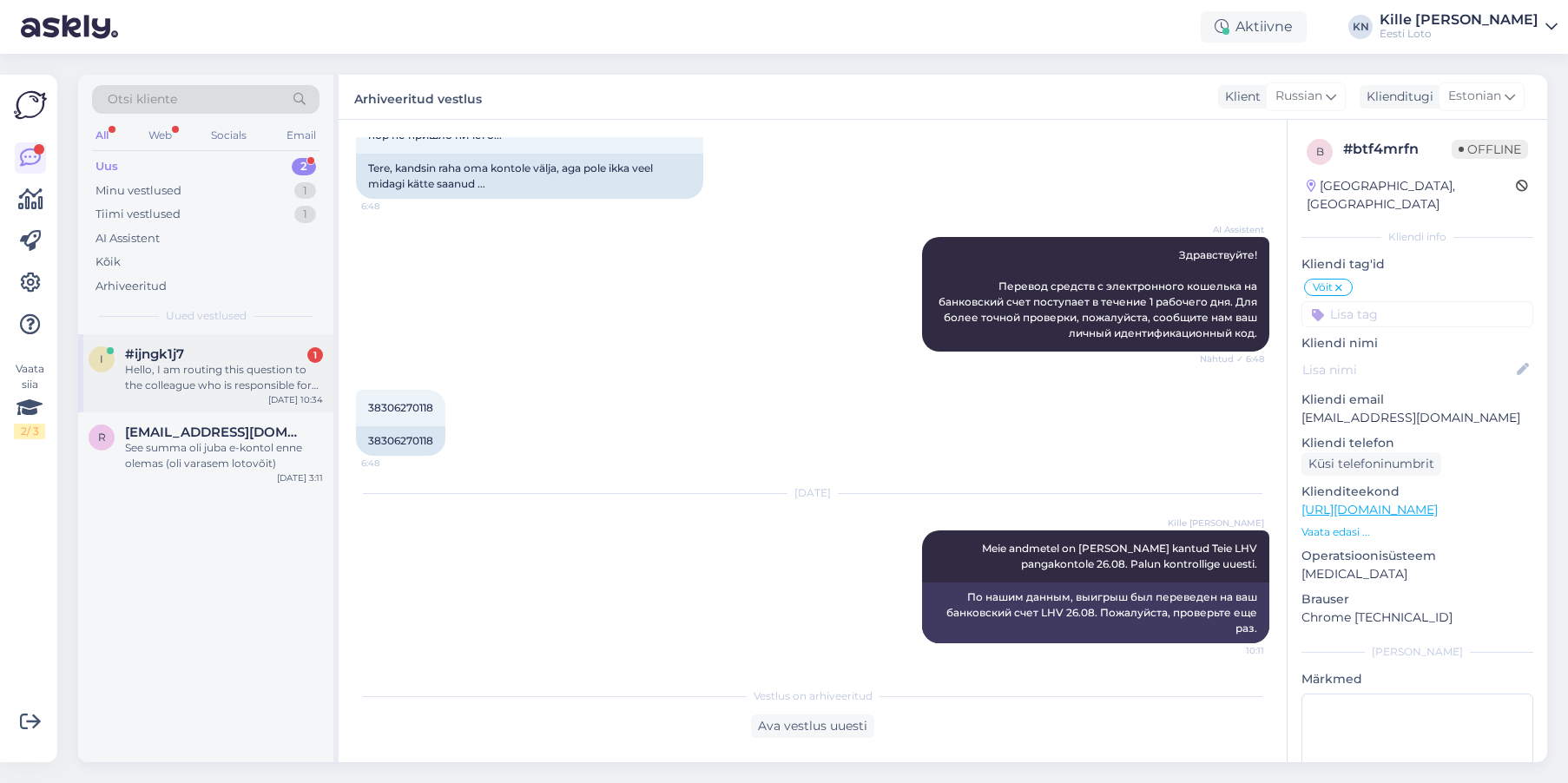
click at [254, 348] on div "#ijngk1j7 1" at bounding box center [223, 354] width 198 height 15
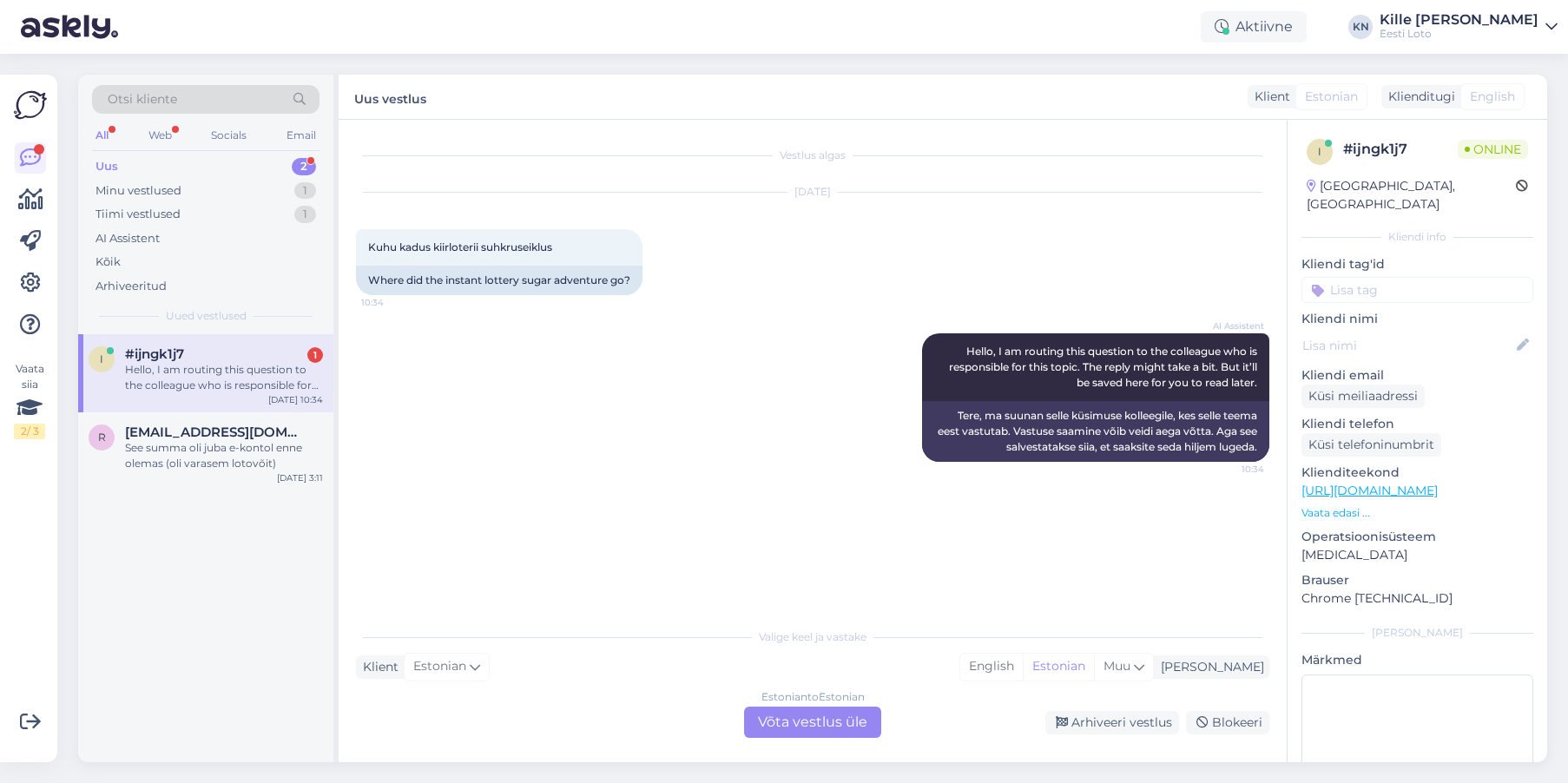
scroll to position [0, 0]
click at [551, 278] on div "Where did the instant lottery sugar adventure go?" at bounding box center [499, 281] width 286 height 29
drag, startPoint x: 551, startPoint y: 278, endPoint x: 514, endPoint y: 277, distance: 37.0
click at [551, 277] on div "Where did the instant lottery sugar adventure go?" at bounding box center [499, 281] width 286 height 29
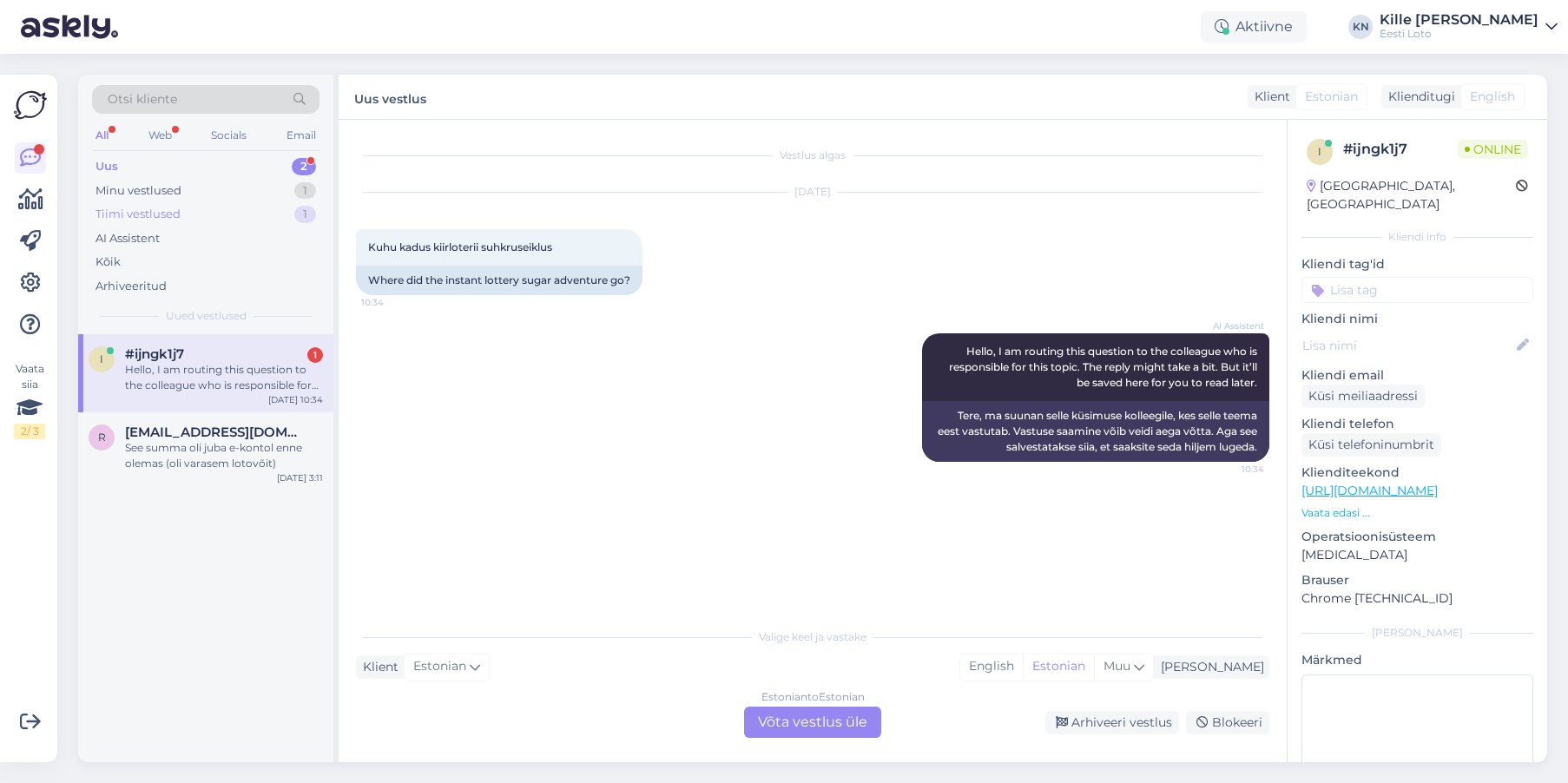
drag, startPoint x: 498, startPoint y: 277, endPoint x: 302, endPoint y: 219, distance: 204.4
click at [497, 277] on div "Where did the instant lottery sugar adventure go?" at bounding box center [499, 281] width 286 height 29
click at [26, 283] on icon at bounding box center [30, 283] width 21 height 21
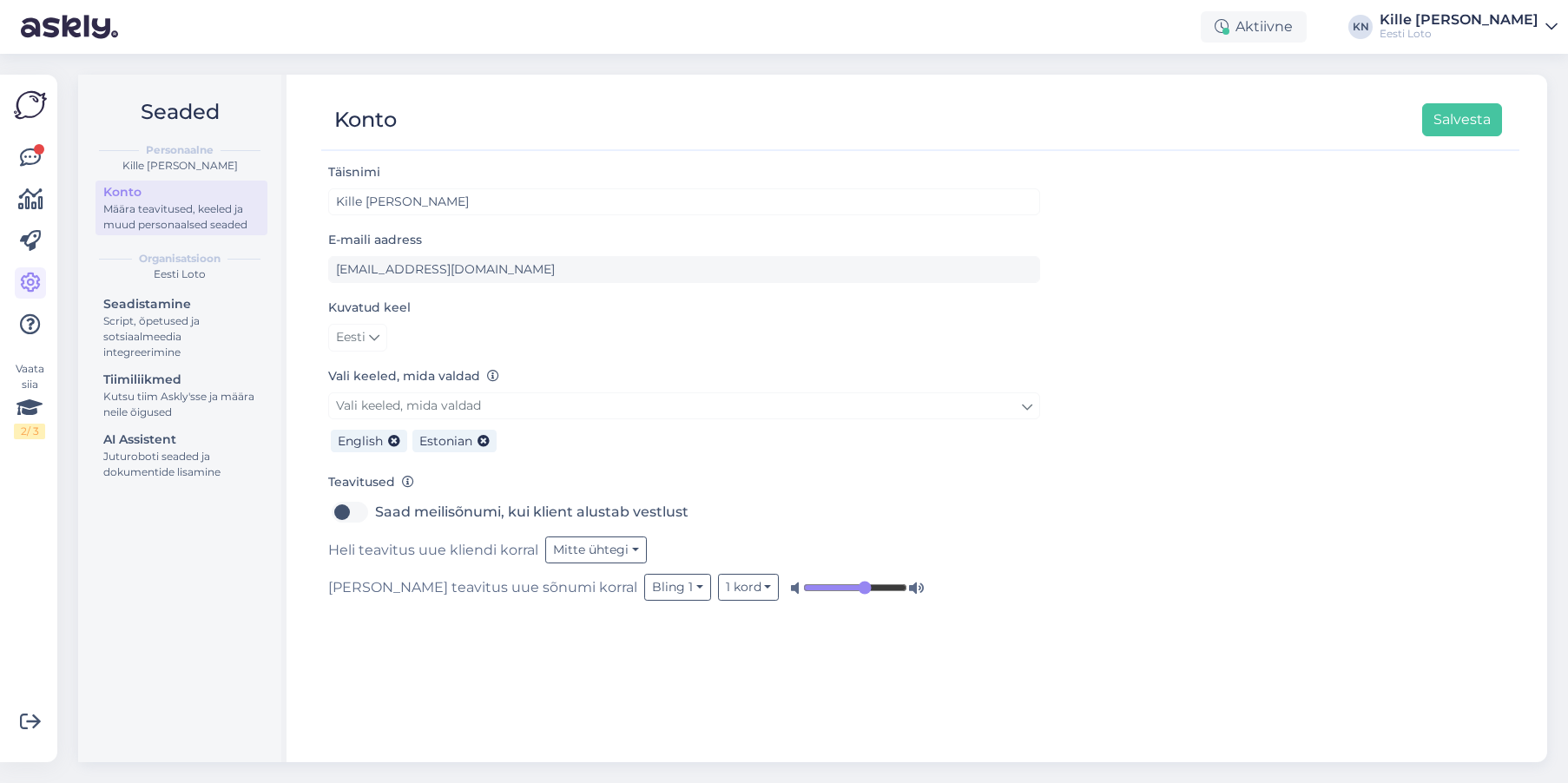
click at [41, 120] on img at bounding box center [30, 105] width 33 height 33
click at [33, 145] on link at bounding box center [30, 158] width 31 height 31
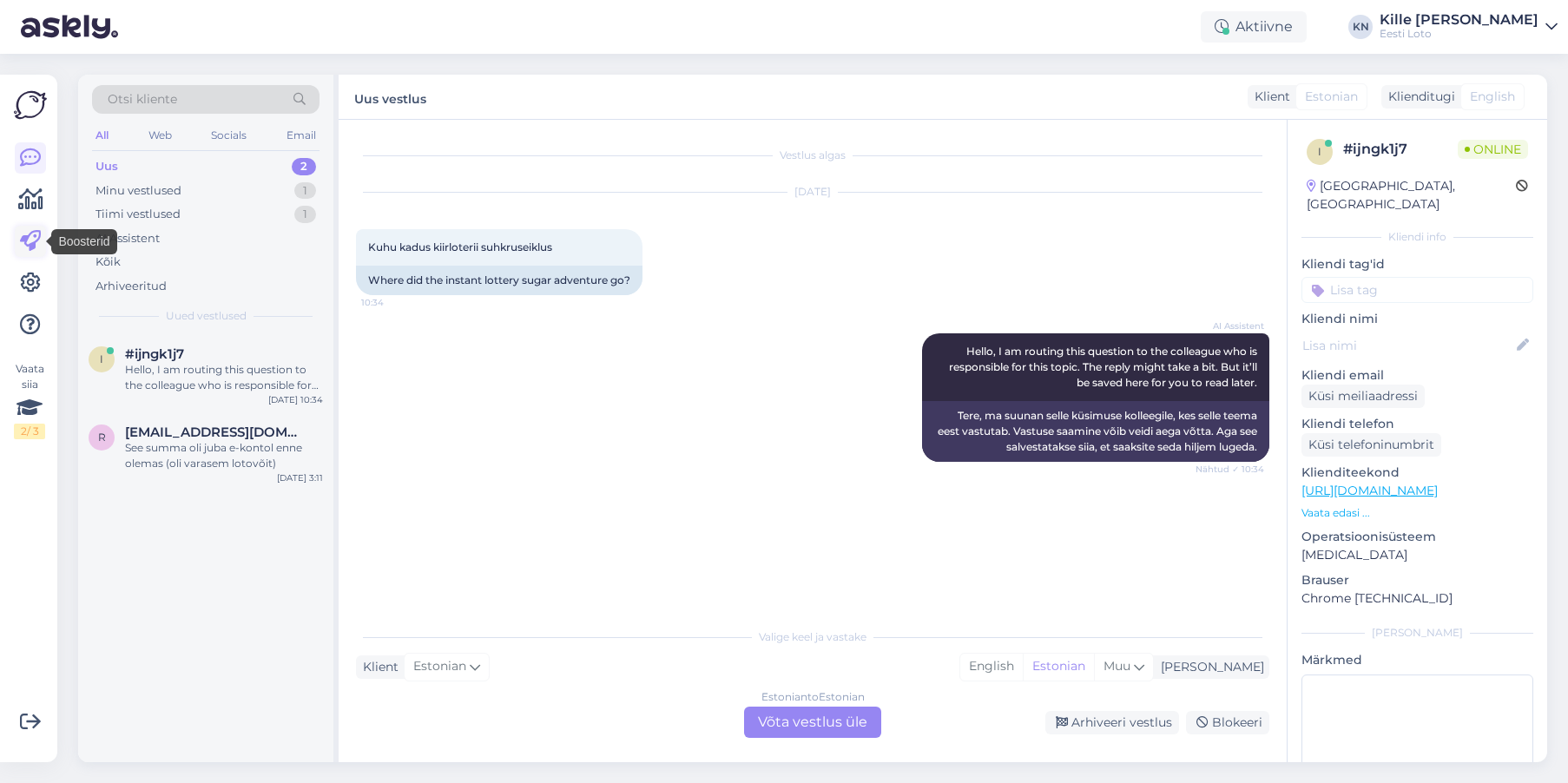
click at [29, 242] on icon at bounding box center [30, 241] width 21 height 21
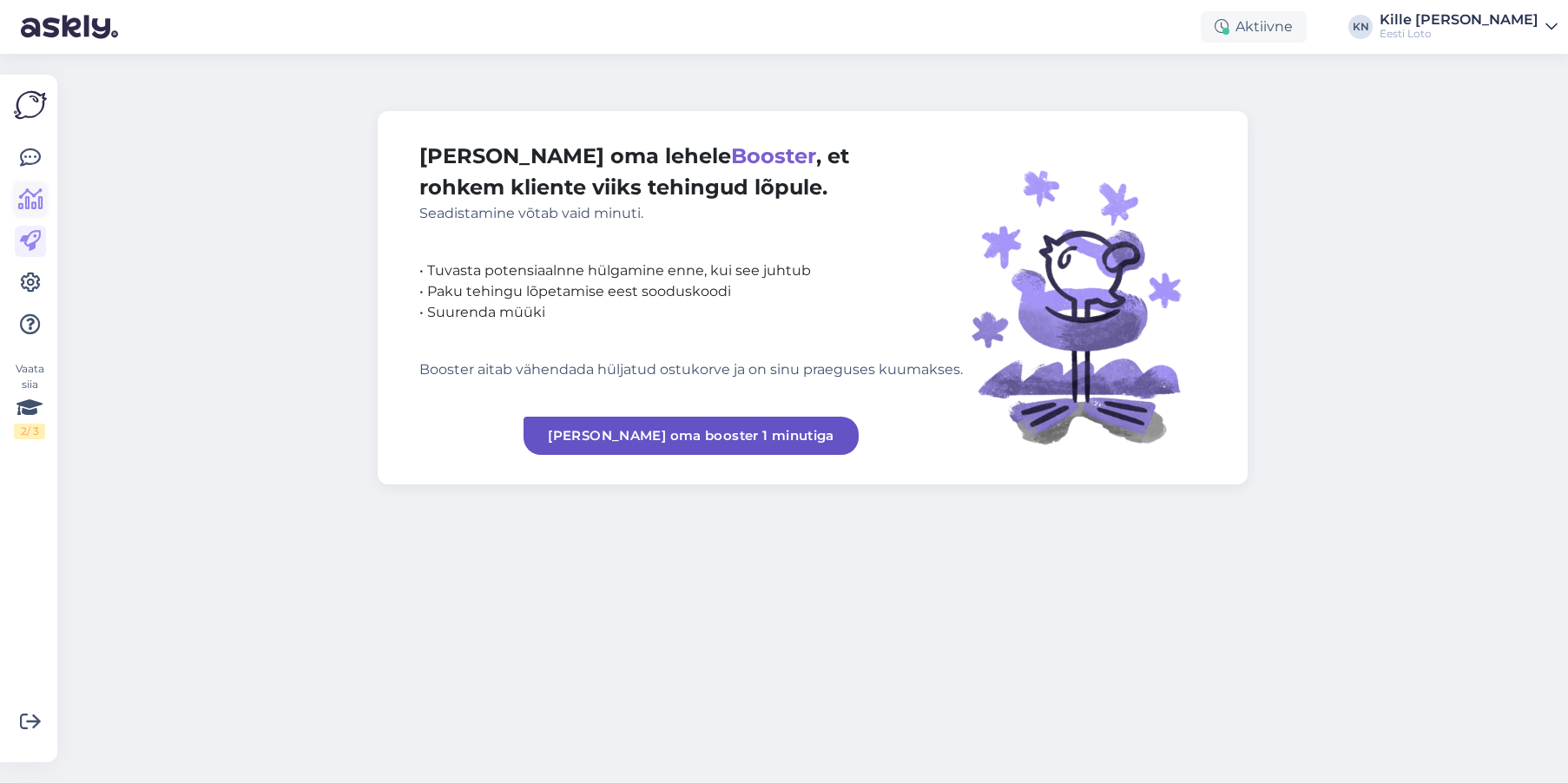
click at [26, 206] on icon at bounding box center [31, 200] width 26 height 21
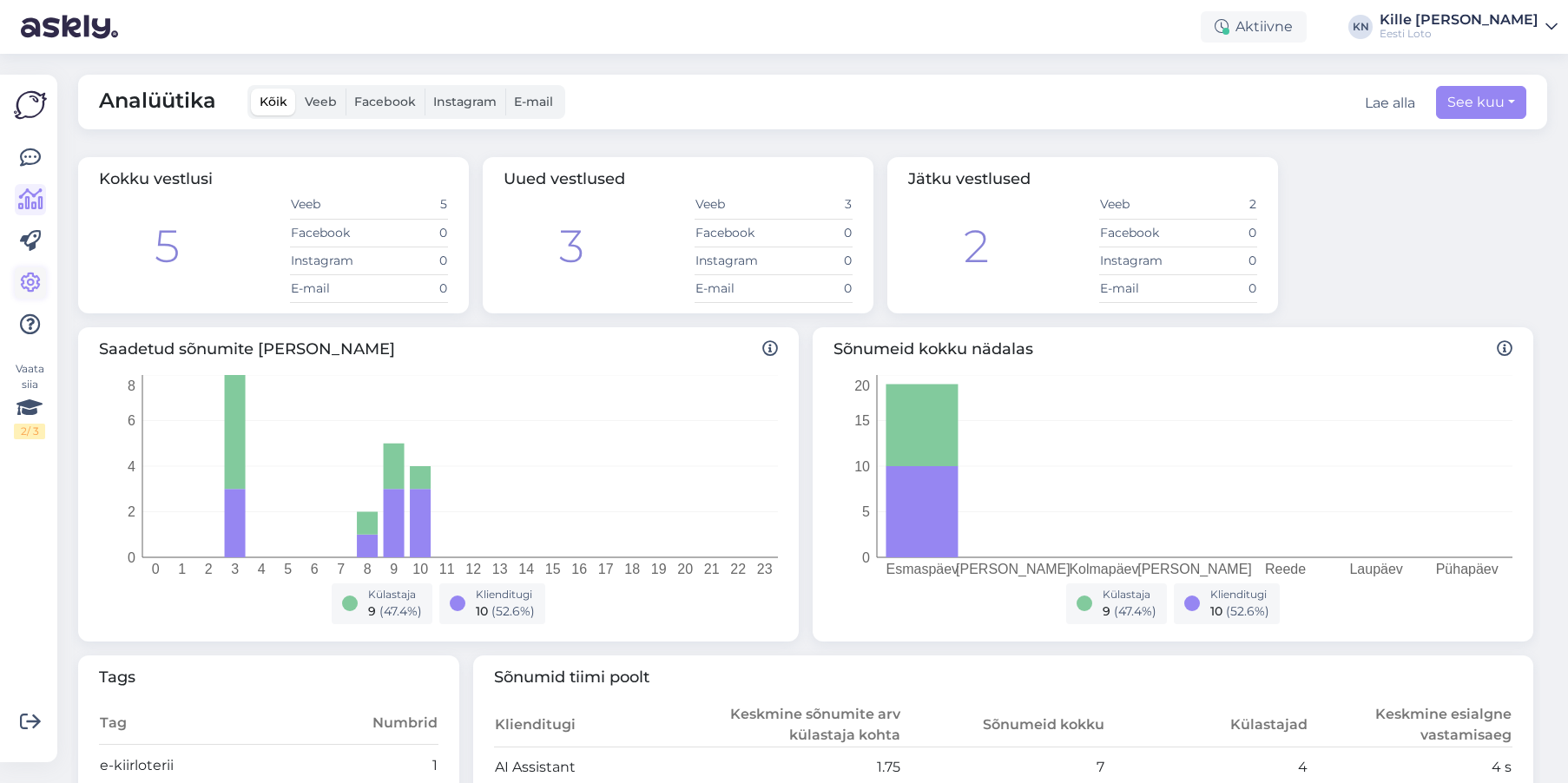
click at [29, 279] on icon at bounding box center [30, 283] width 21 height 21
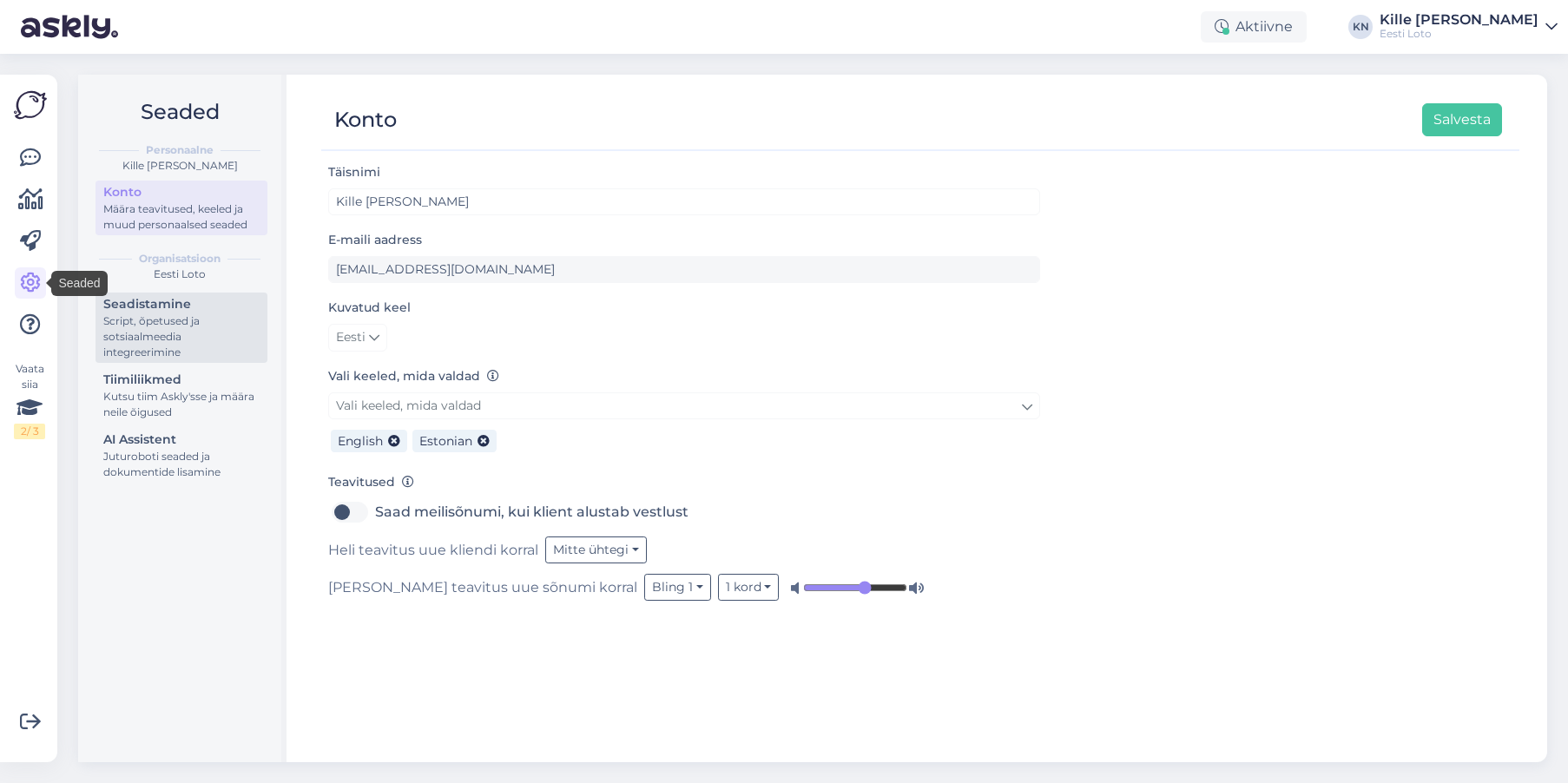
drag, startPoint x: 92, startPoint y: 297, endPoint x: 128, endPoint y: 314, distance: 39.8
click at [92, 297] on div "Organisatsioon Eesti Loto Seadistamine Script, õpetused ja sotsiaalmeedia integ…" at bounding box center [179, 368] width 175 height 241
click at [143, 322] on div "Script, õpetused ja sotsiaalmeedia integreerimine" at bounding box center [181, 336] width 157 height 46
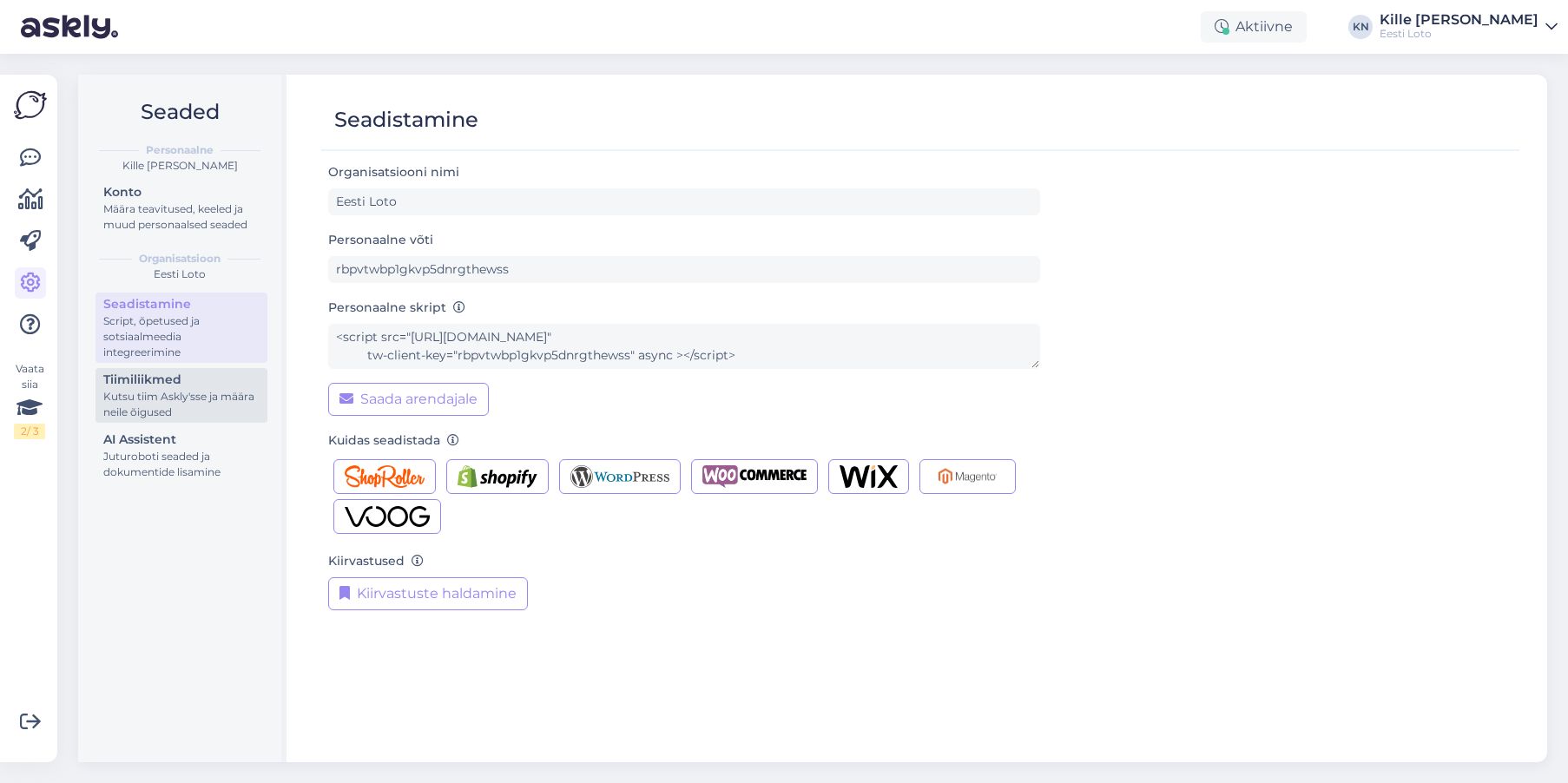
click at [150, 379] on div "Tiimiliikmed" at bounding box center [181, 380] width 157 height 18
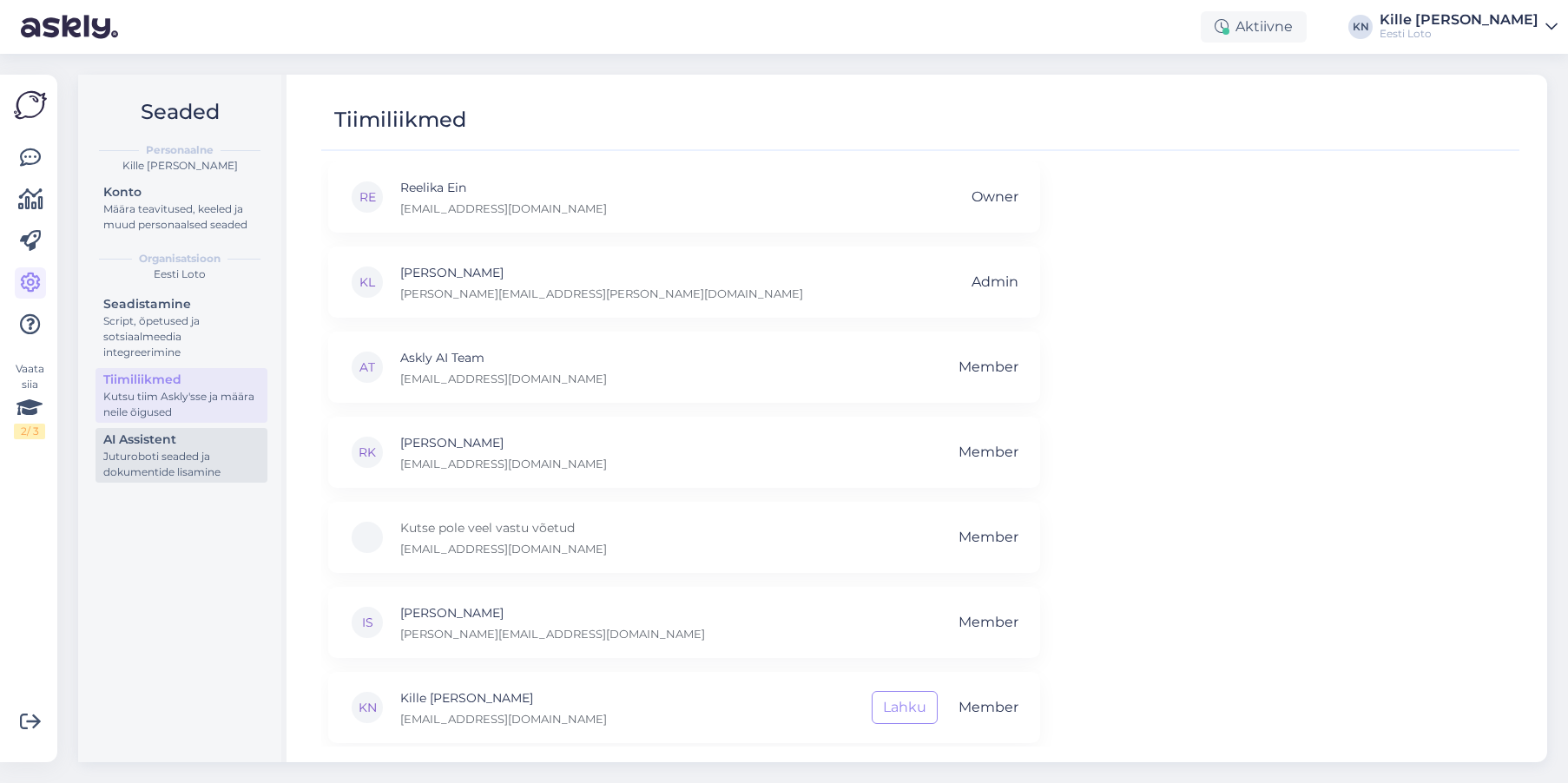
click at [158, 448] on div "AI Assistent" at bounding box center [181, 440] width 157 height 18
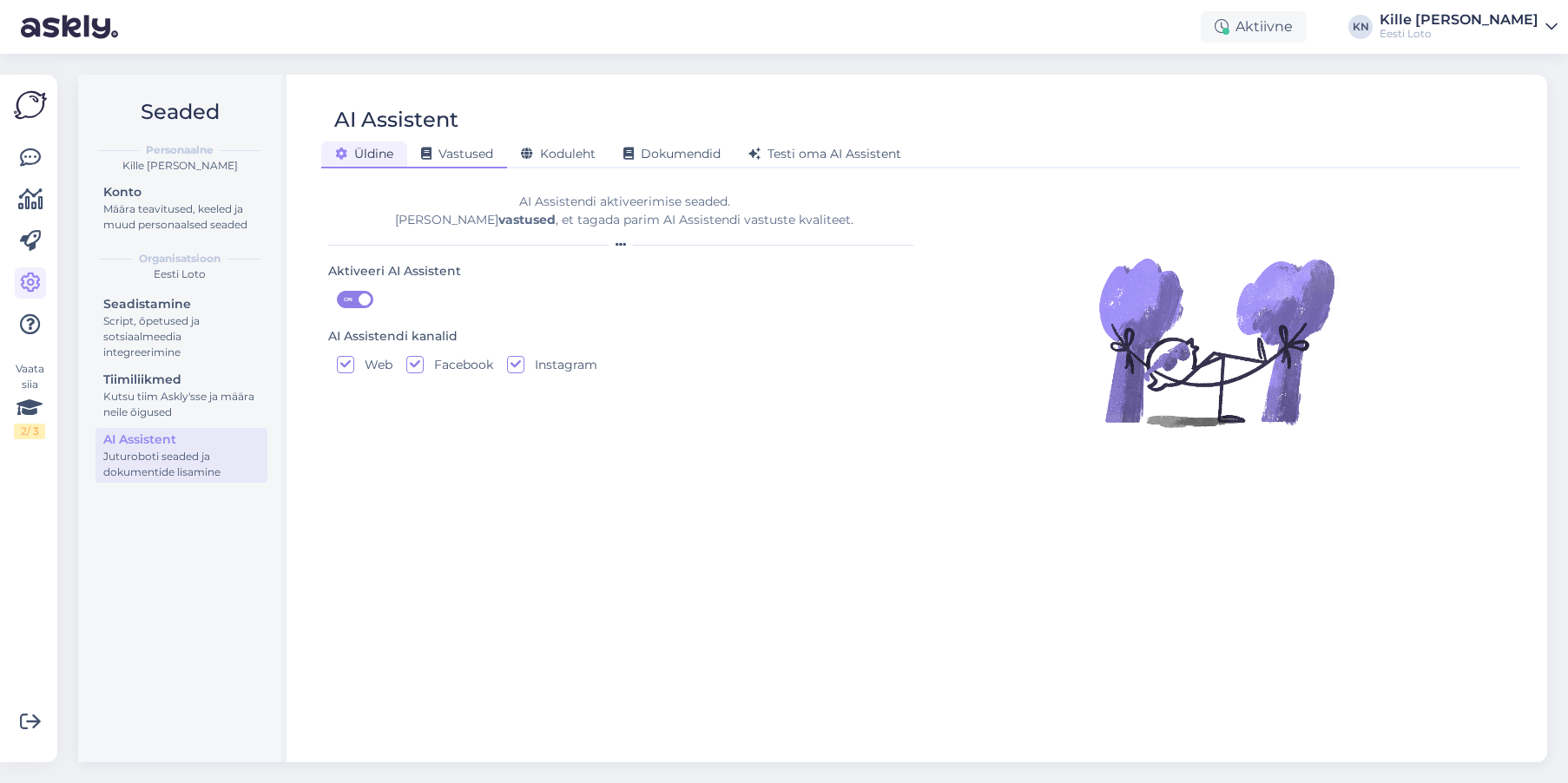
click at [460, 160] on span "Vastused" at bounding box center [456, 153] width 72 height 15
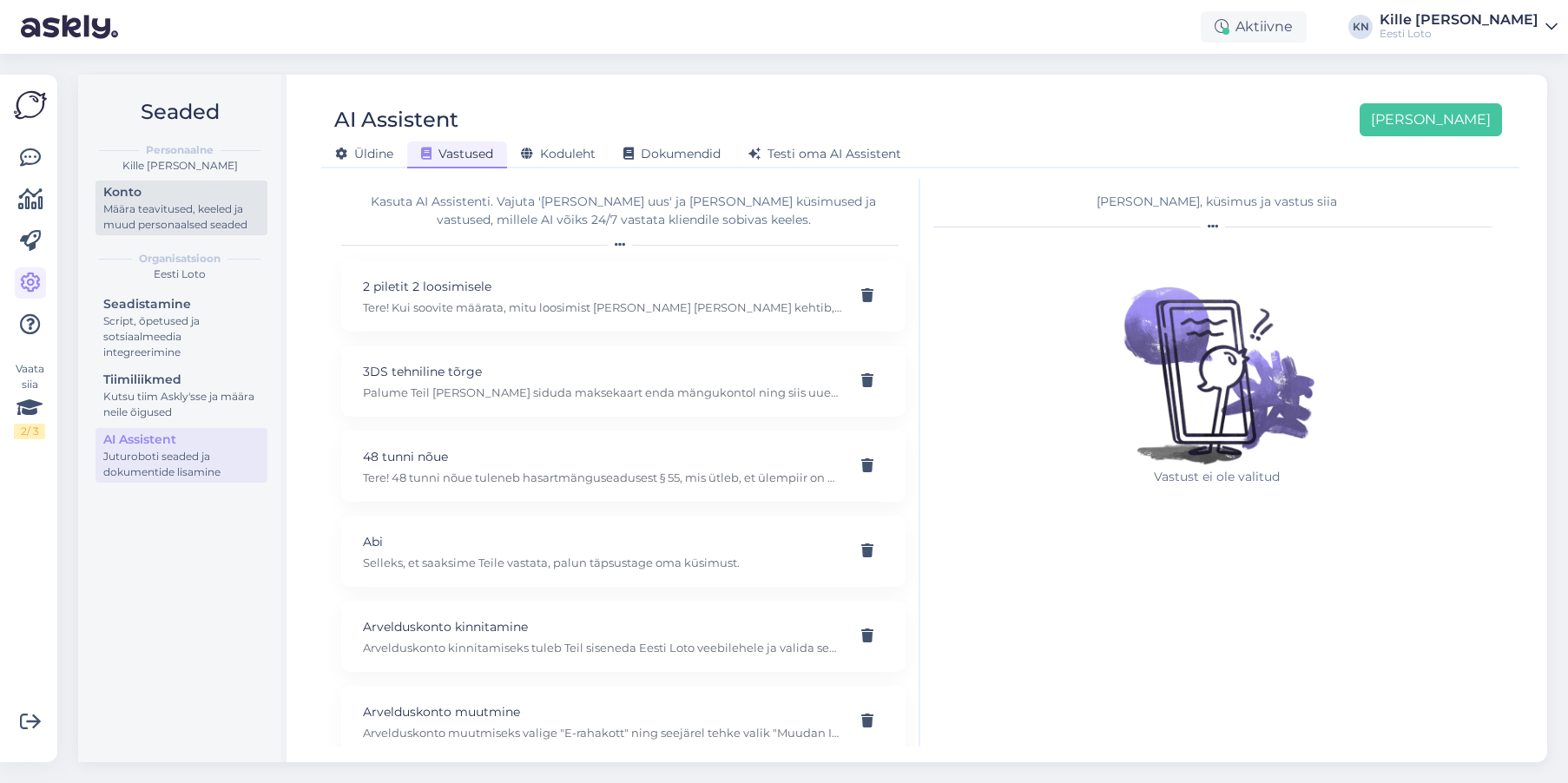
drag, startPoint x: 133, startPoint y: 175, endPoint x: 134, endPoint y: 186, distance: 11.0
click at [133, 175] on div "Personaalne Kille Nevolihhin Konto Määra teavitused, keeled ja muud personaalse…" at bounding box center [179, 184] width 175 height 112
click at [26, 153] on icon at bounding box center [30, 158] width 21 height 21
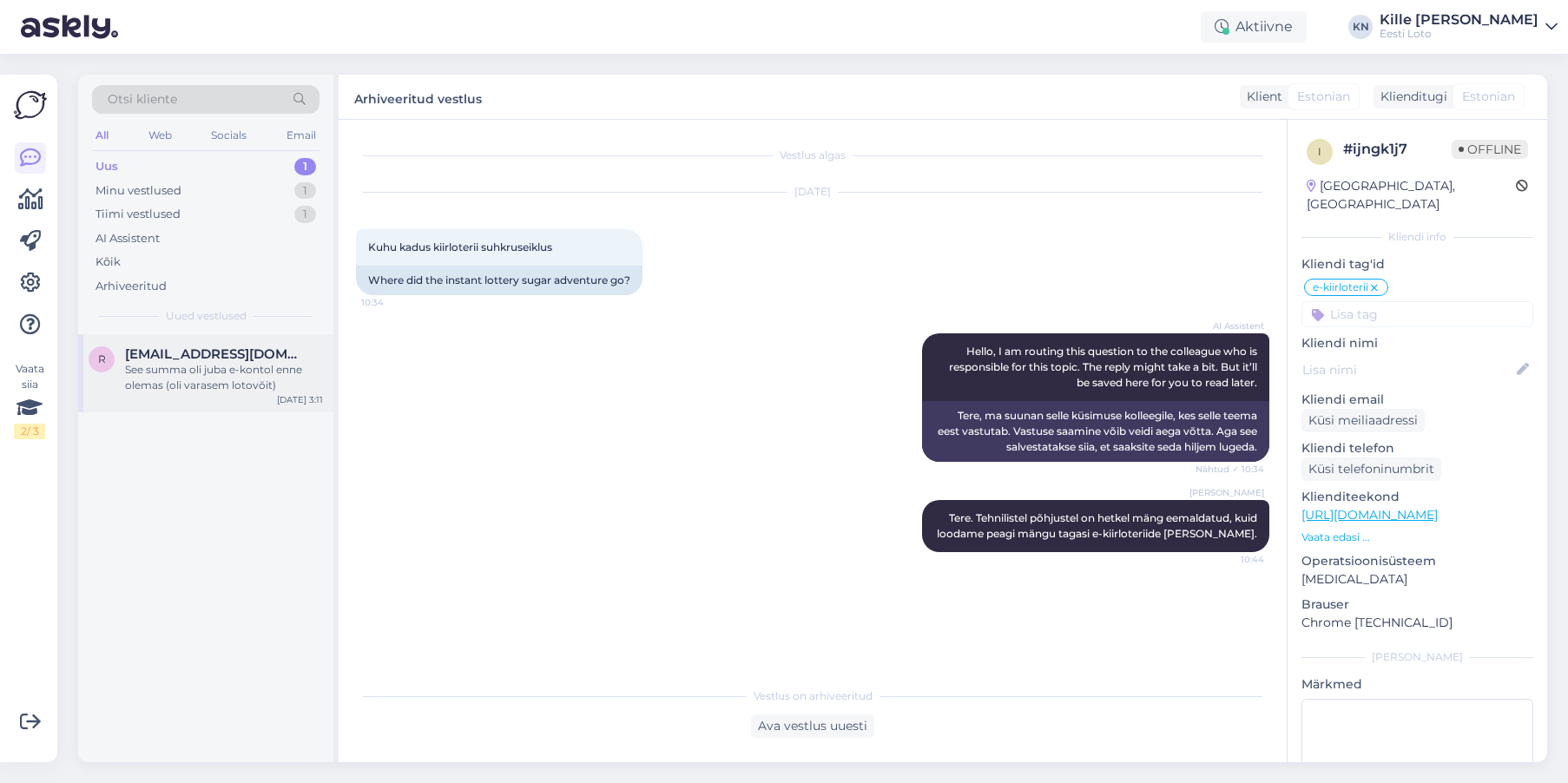
click at [188, 347] on span "[EMAIL_ADDRESS][DOMAIN_NAME]" at bounding box center [215, 354] width 180 height 15
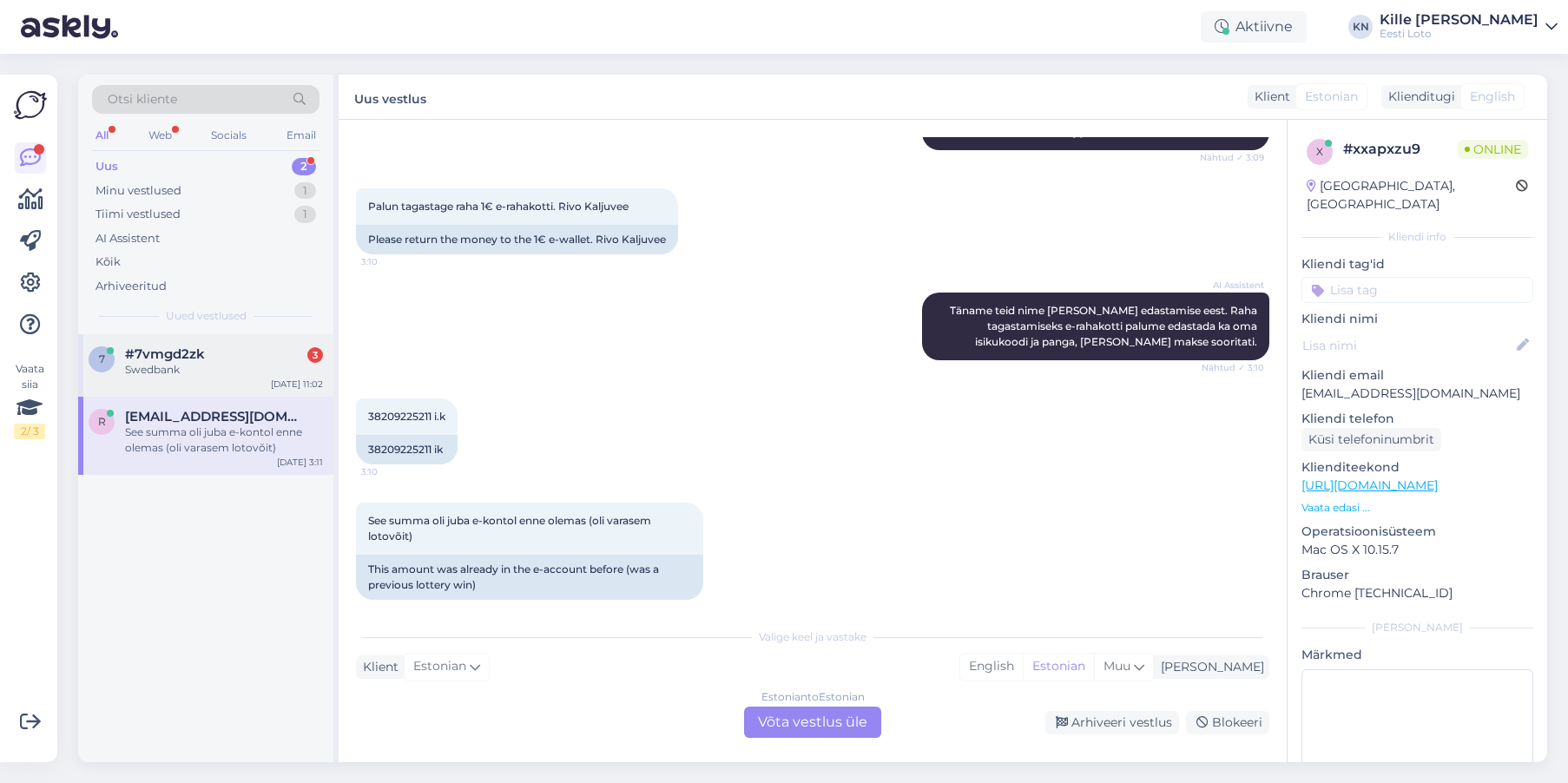
click at [154, 358] on span "#7vmgd2zk" at bounding box center [165, 354] width 80 height 15
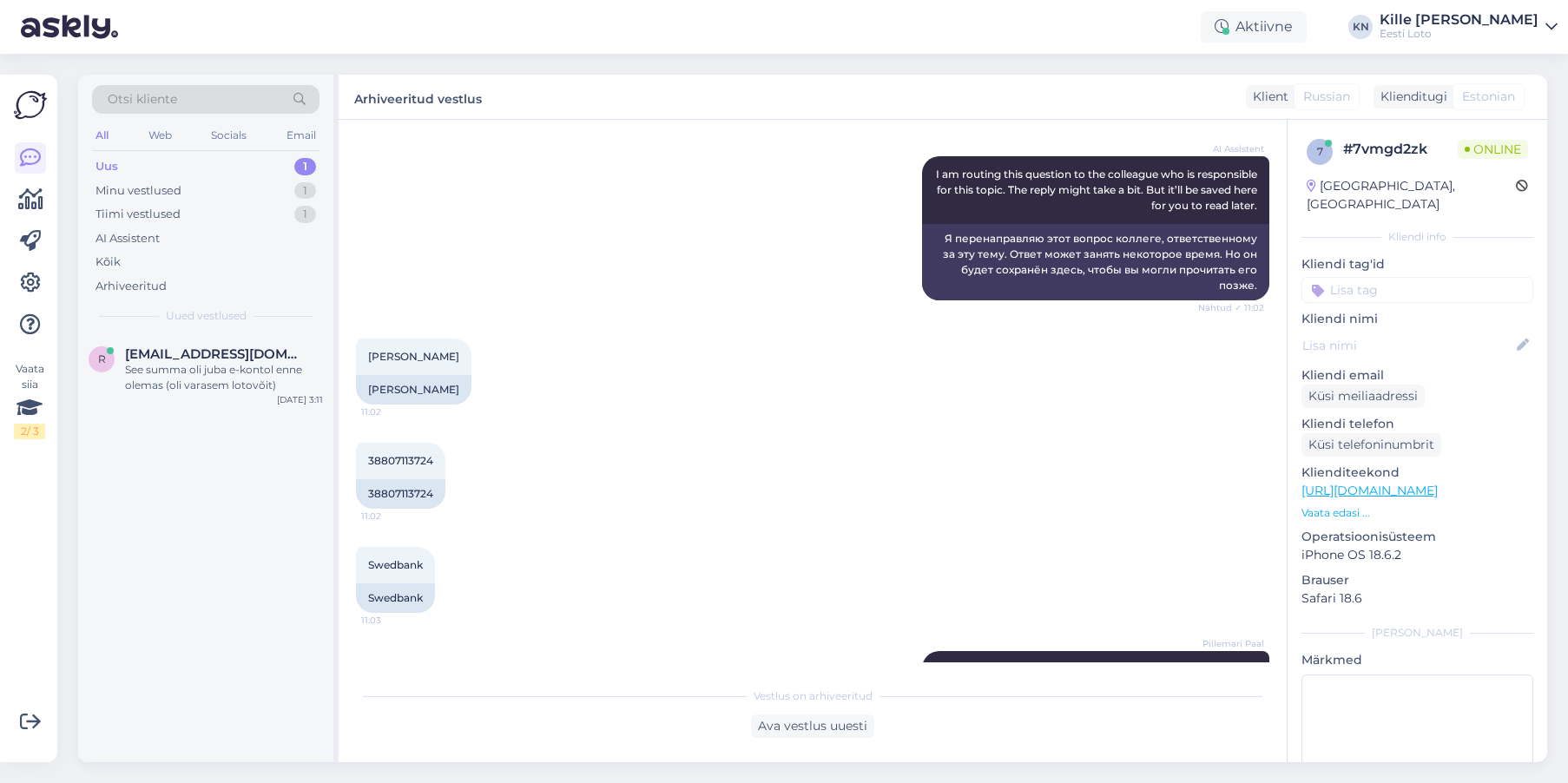
scroll to position [670, 0]
